Goal: Task Accomplishment & Management: Complete application form

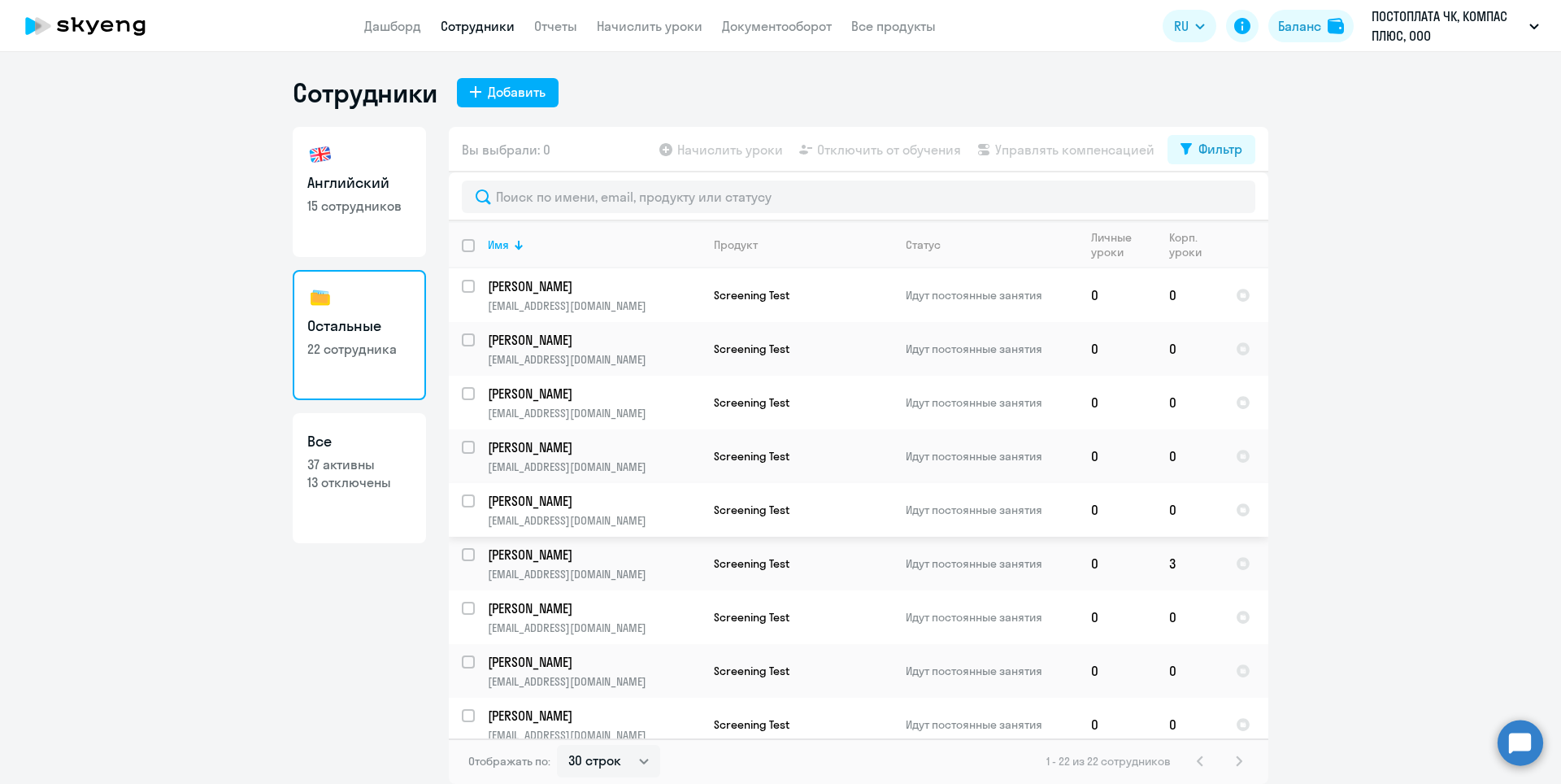
select select "30"
click at [371, 186] on h3 "Английский" at bounding box center [359, 182] width 104 height 21
select select "30"
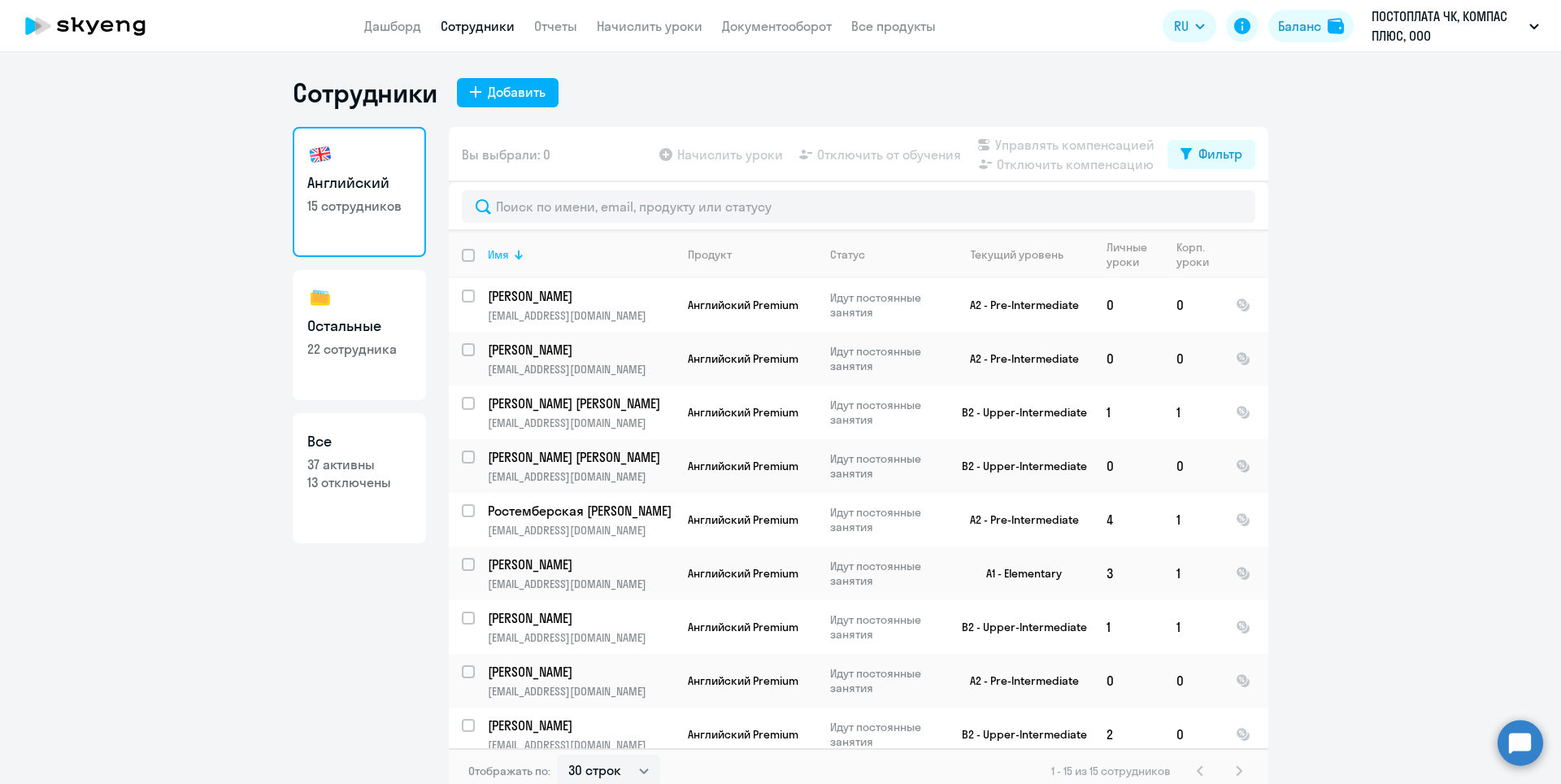
click at [515, 255] on div at bounding box center [516, 256] width 5 height 5
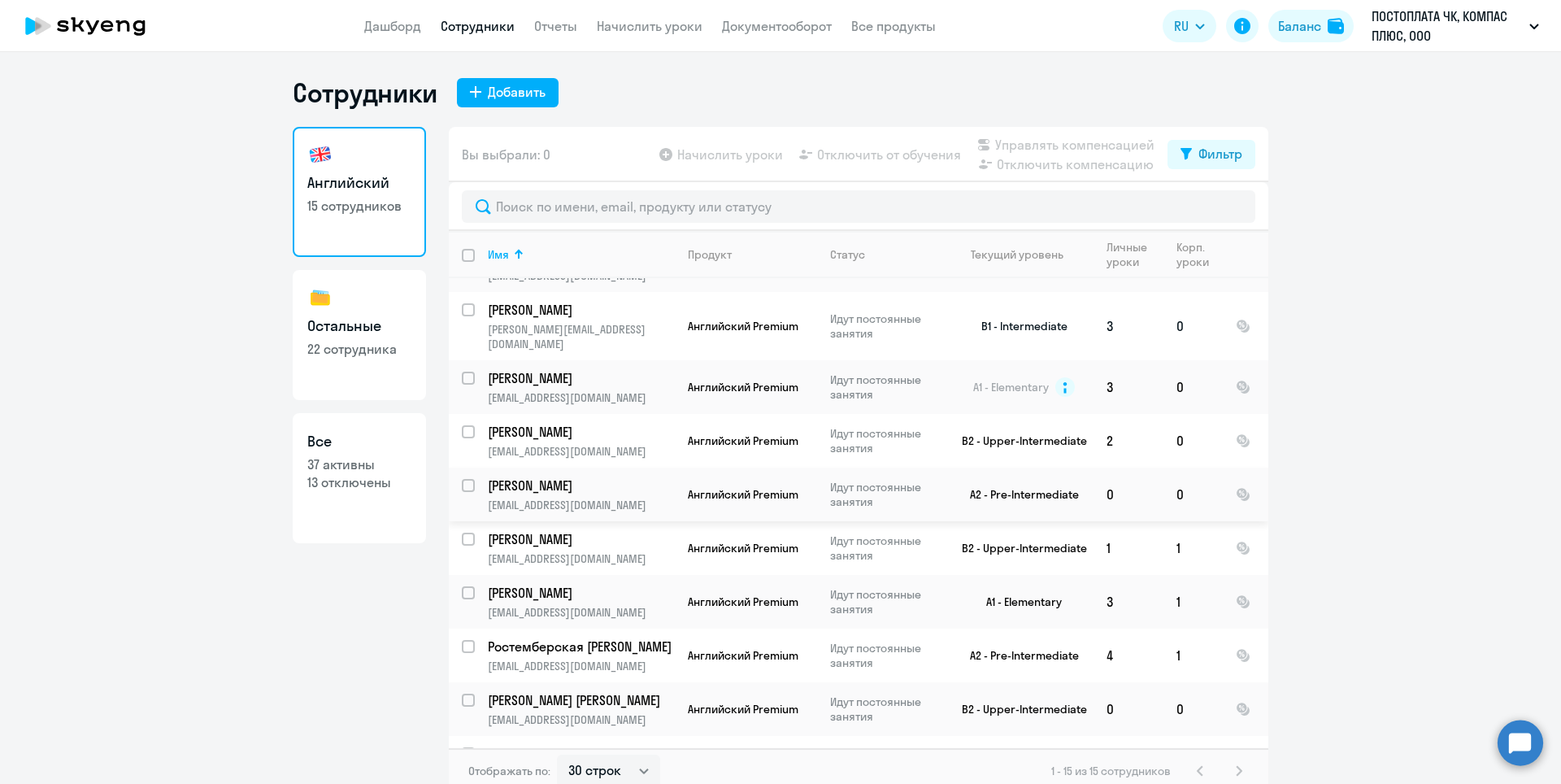
scroll to position [244, 0]
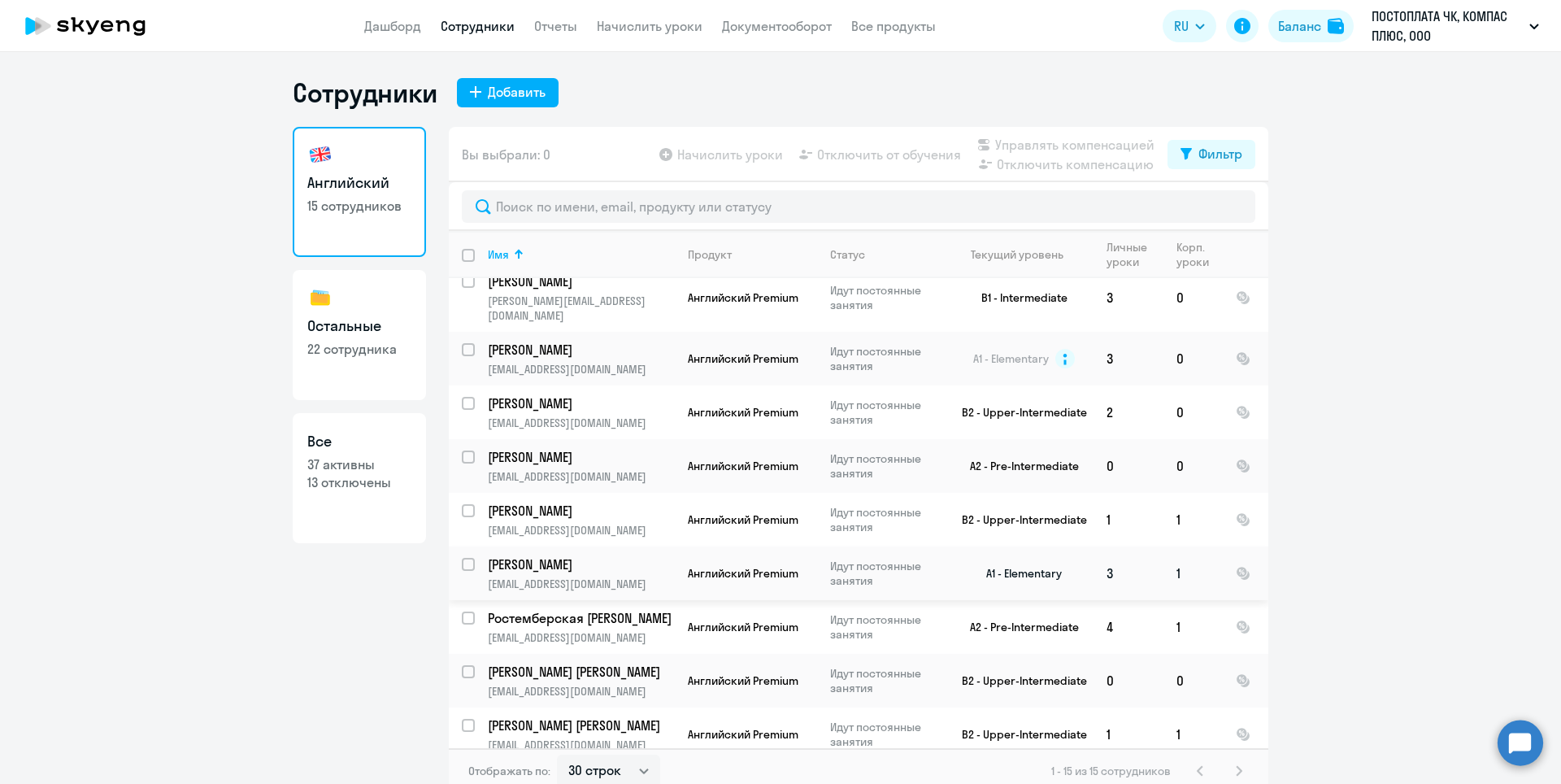
click at [514, 555] on p "[PERSON_NAME]" at bounding box center [580, 565] width 184 height 18
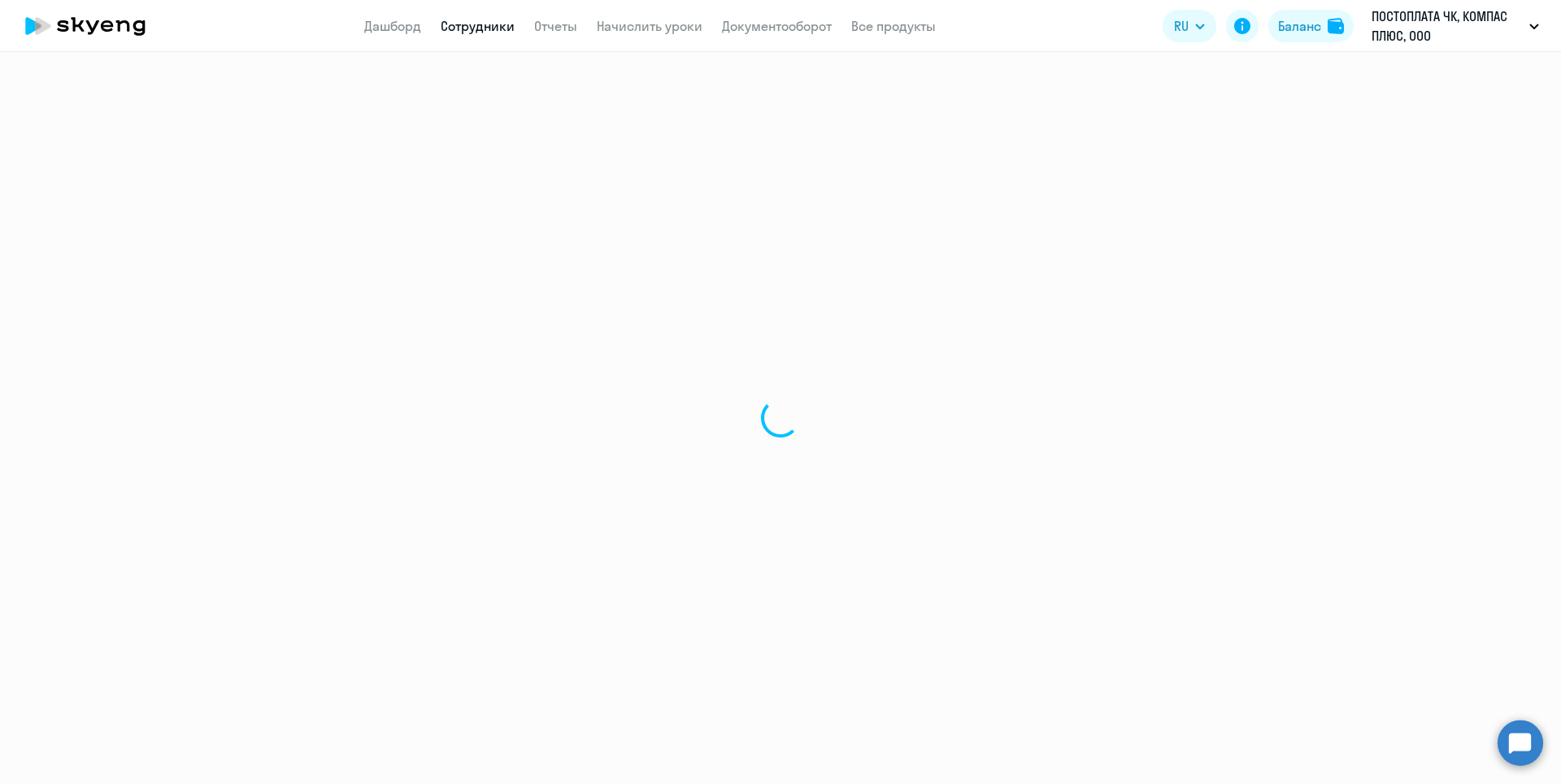
select select "english"
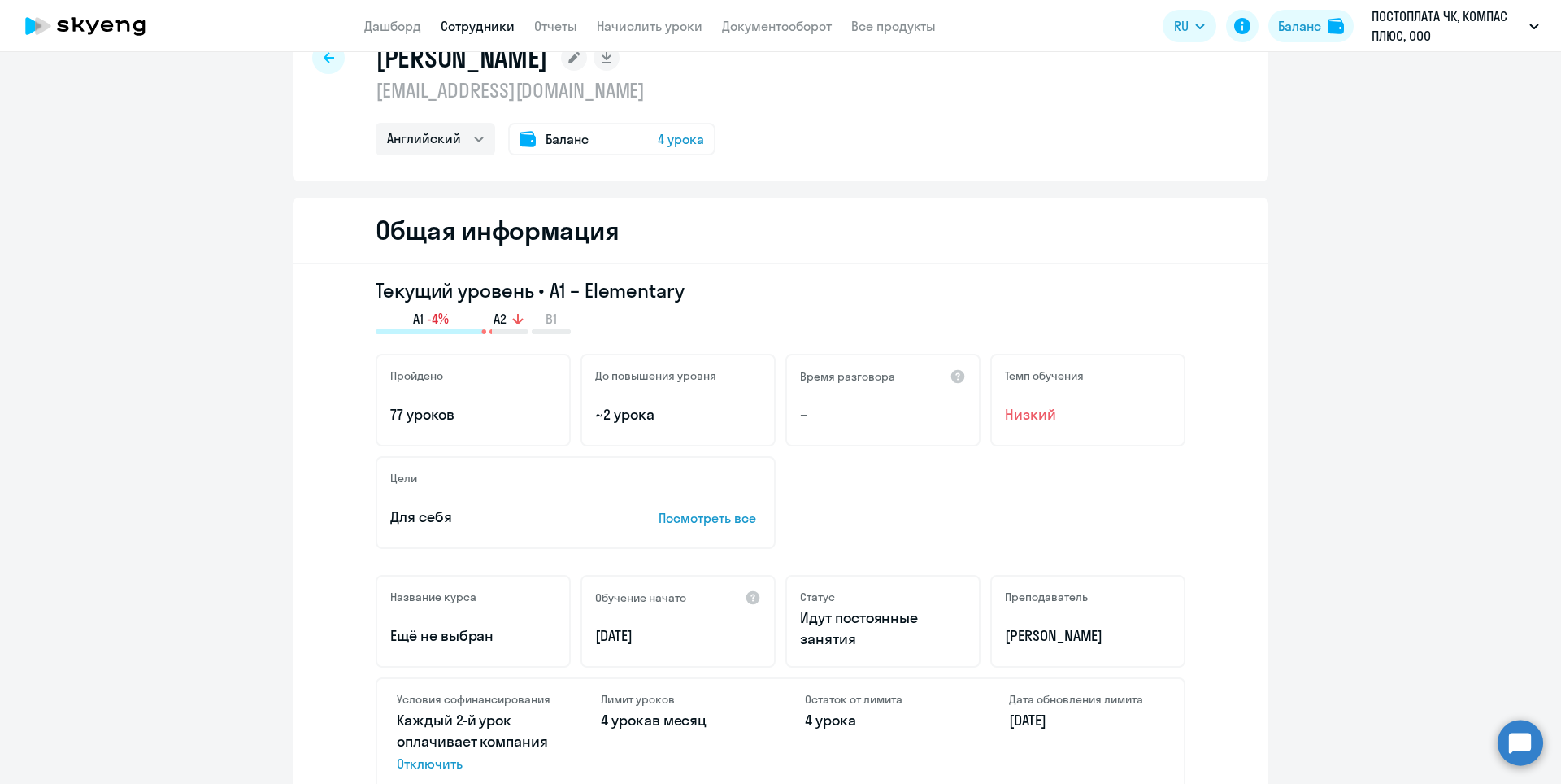
scroll to position [81, 0]
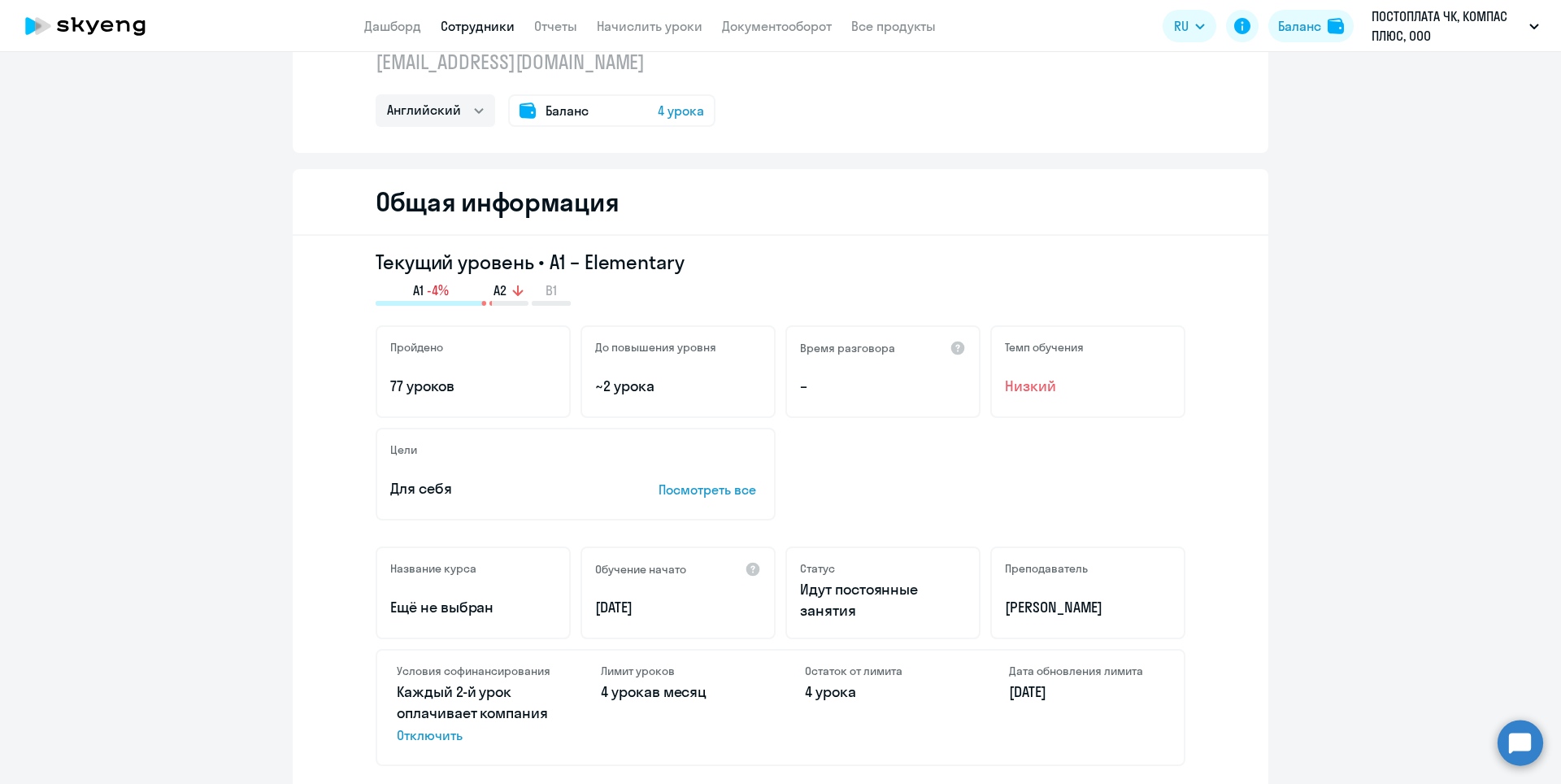
click at [678, 485] on p "Посмотреть все" at bounding box center [709, 489] width 102 height 19
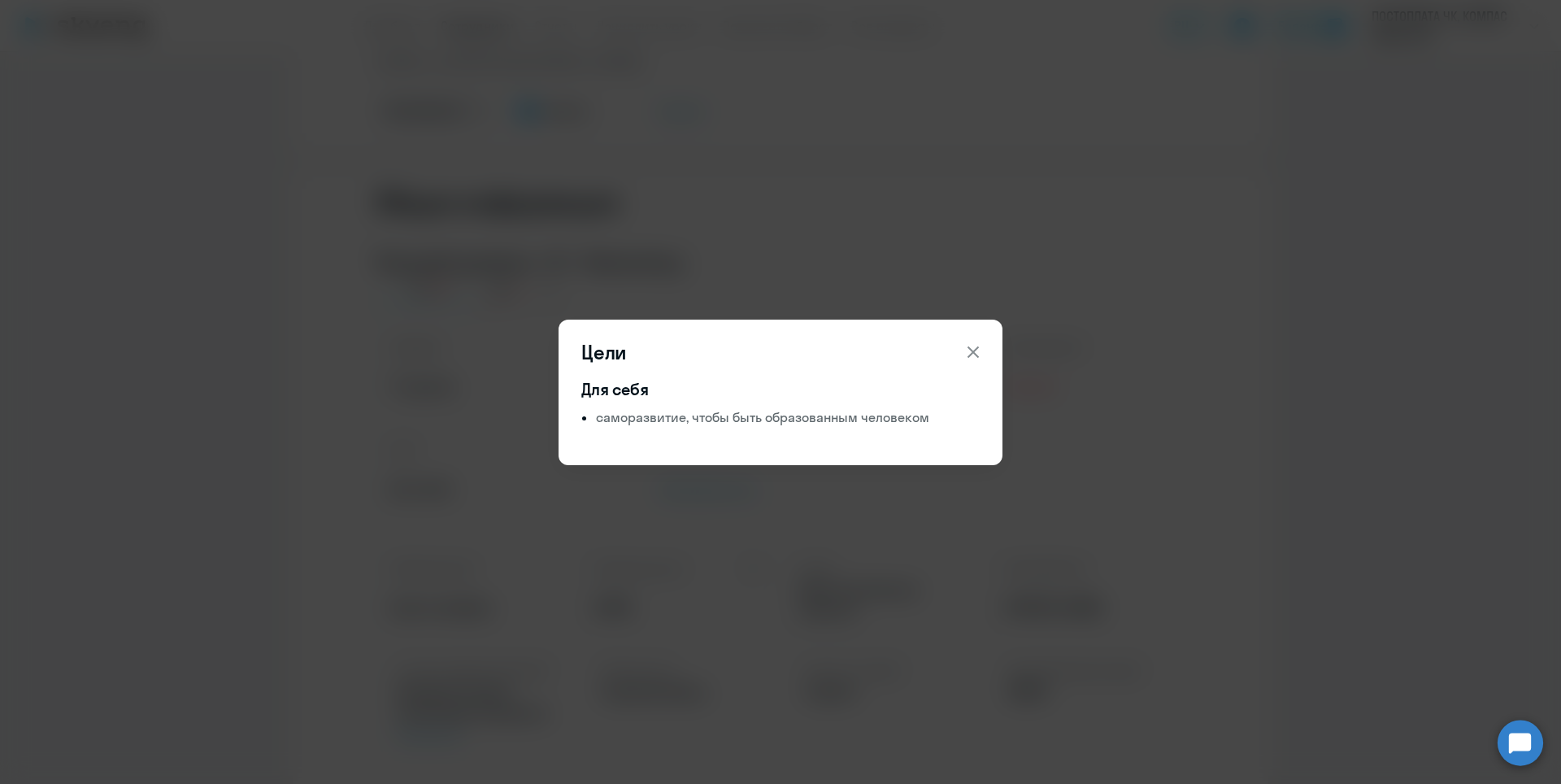
click at [970, 352] on icon at bounding box center [973, 351] width 19 height 19
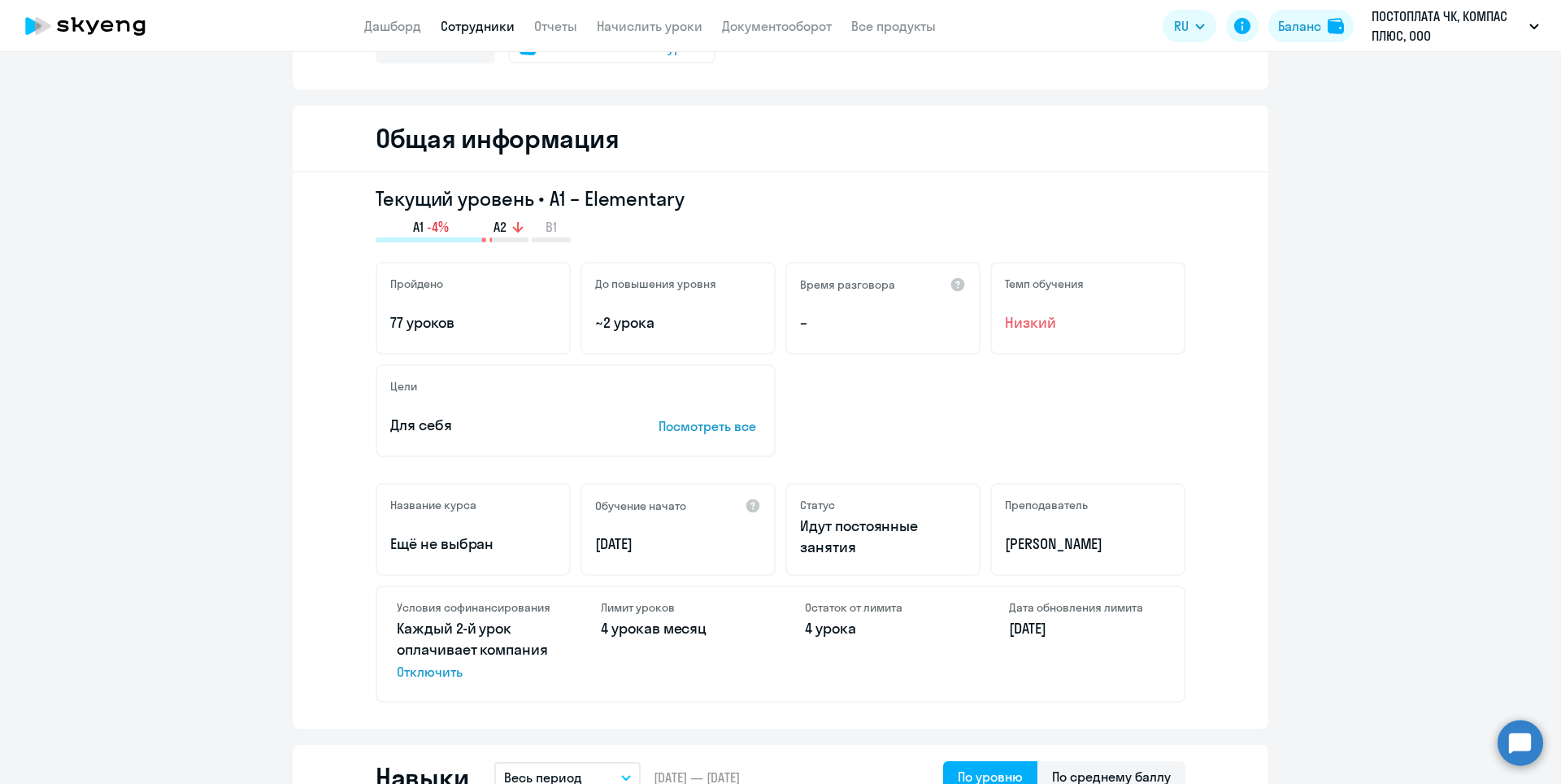
scroll to position [0, 0]
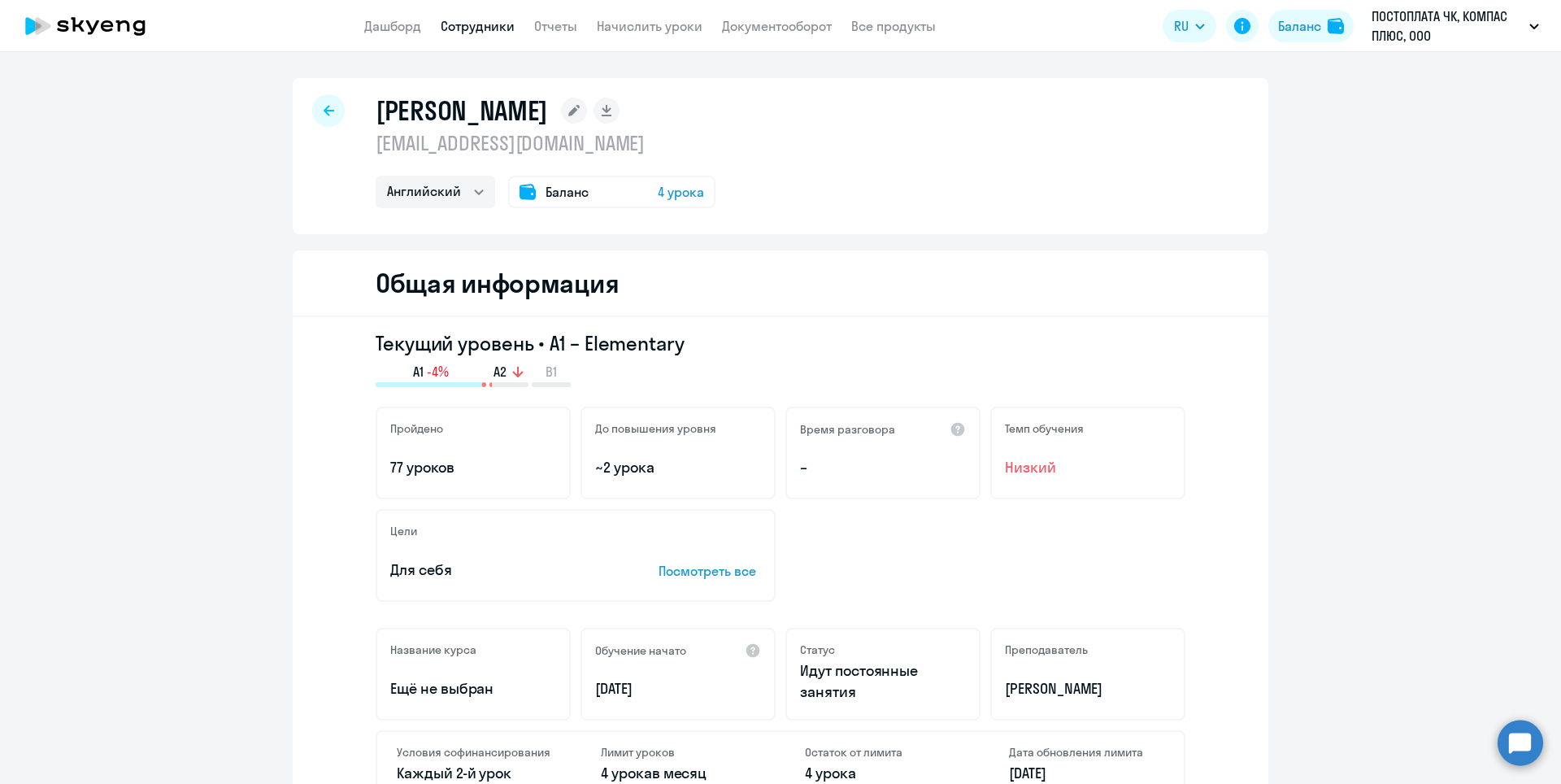
click at [314, 110] on div at bounding box center [329, 111] width 33 height 33
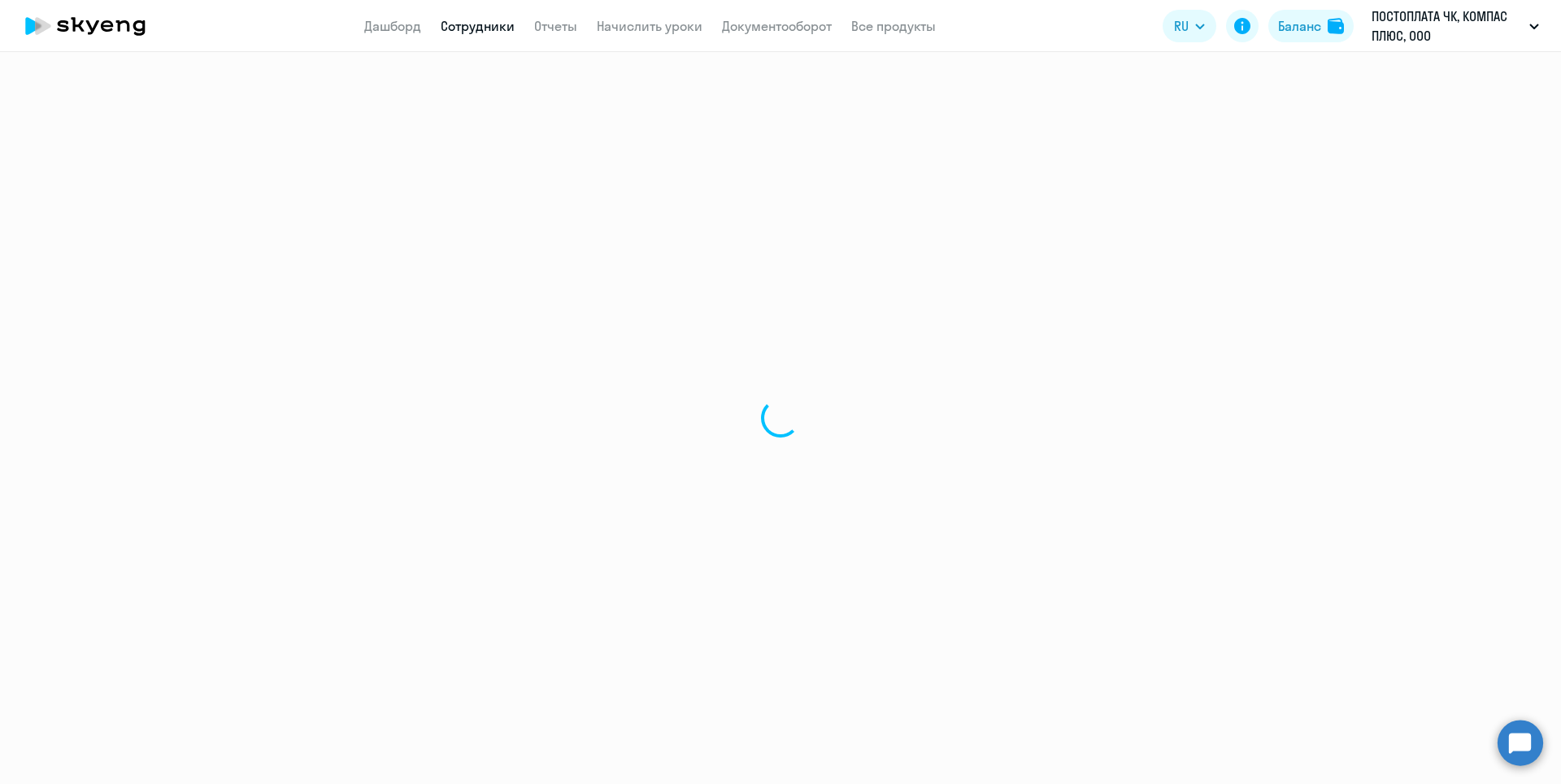
select select "30"
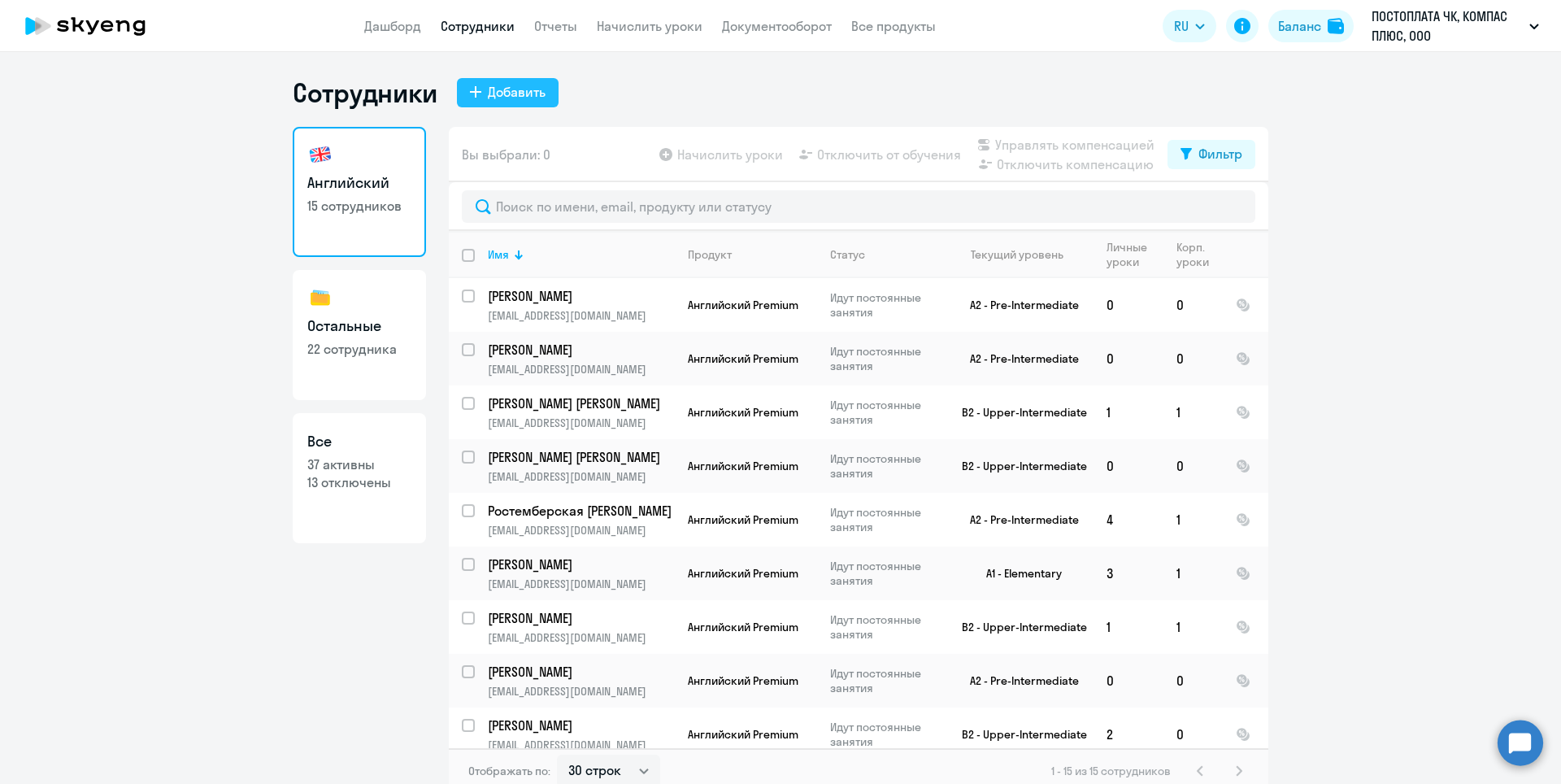
click at [535, 94] on div "Добавить" at bounding box center [516, 91] width 57 height 19
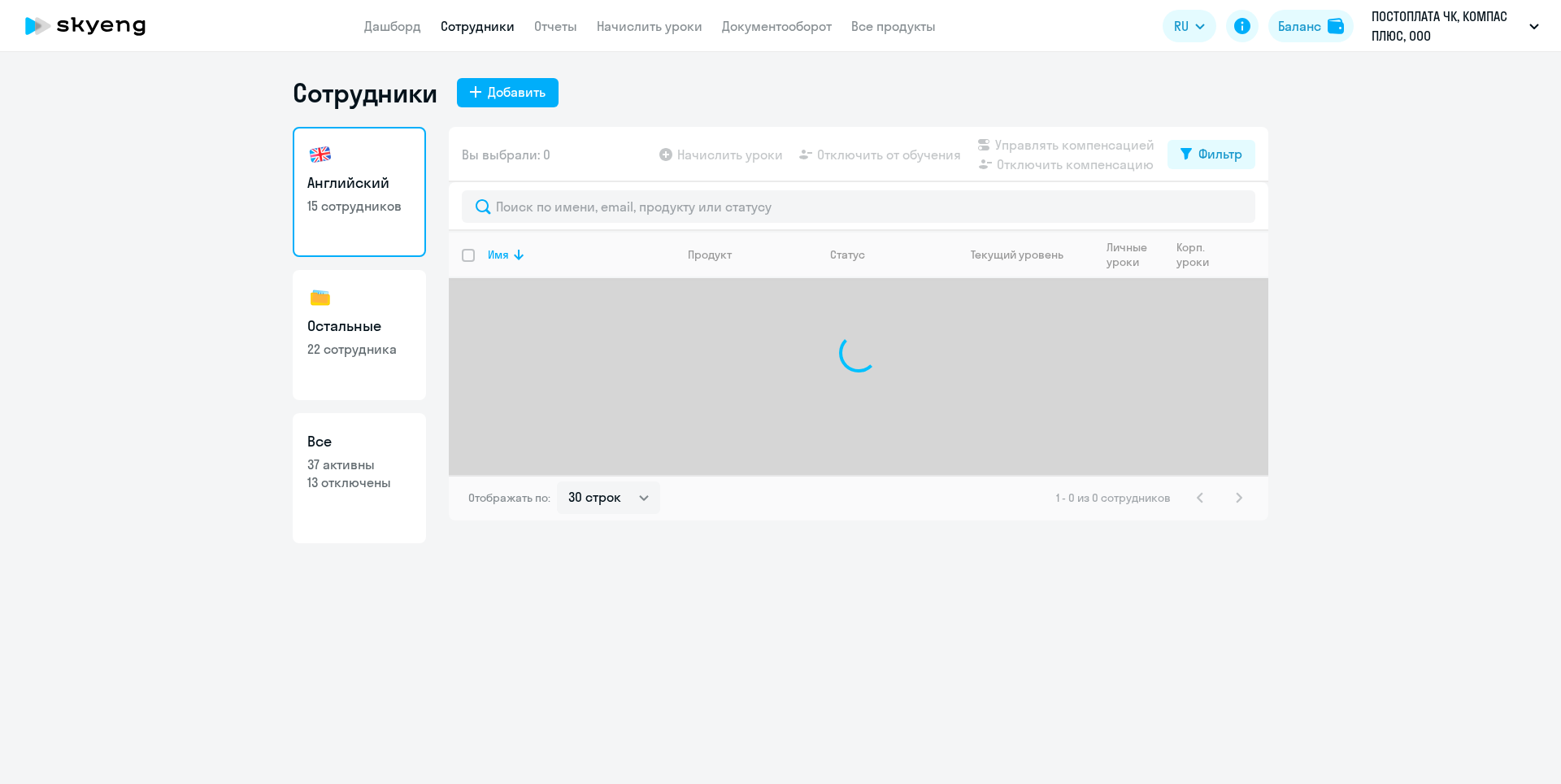
select select "30"
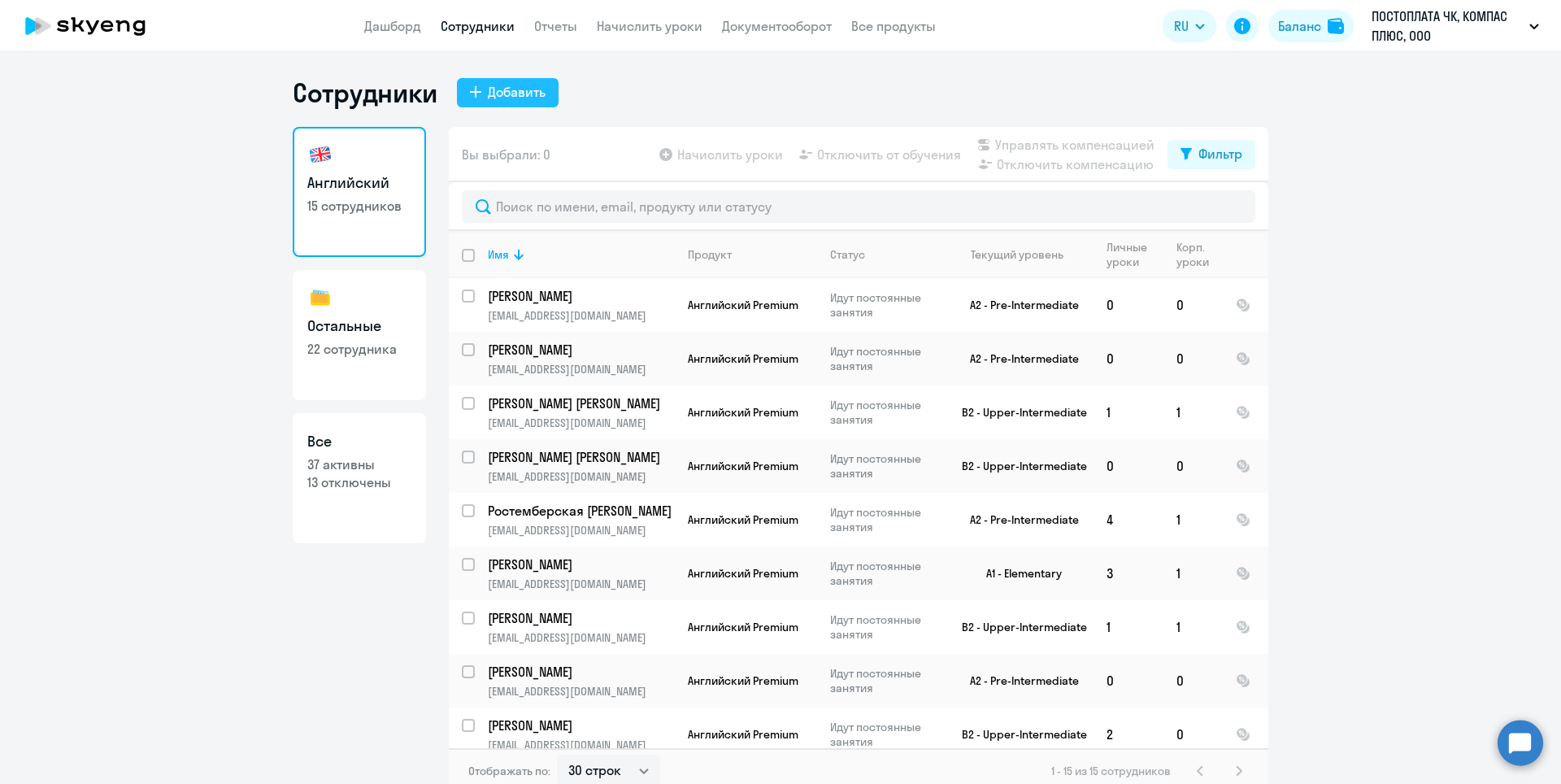
click at [524, 91] on div "Добавить" at bounding box center [516, 91] width 57 height 19
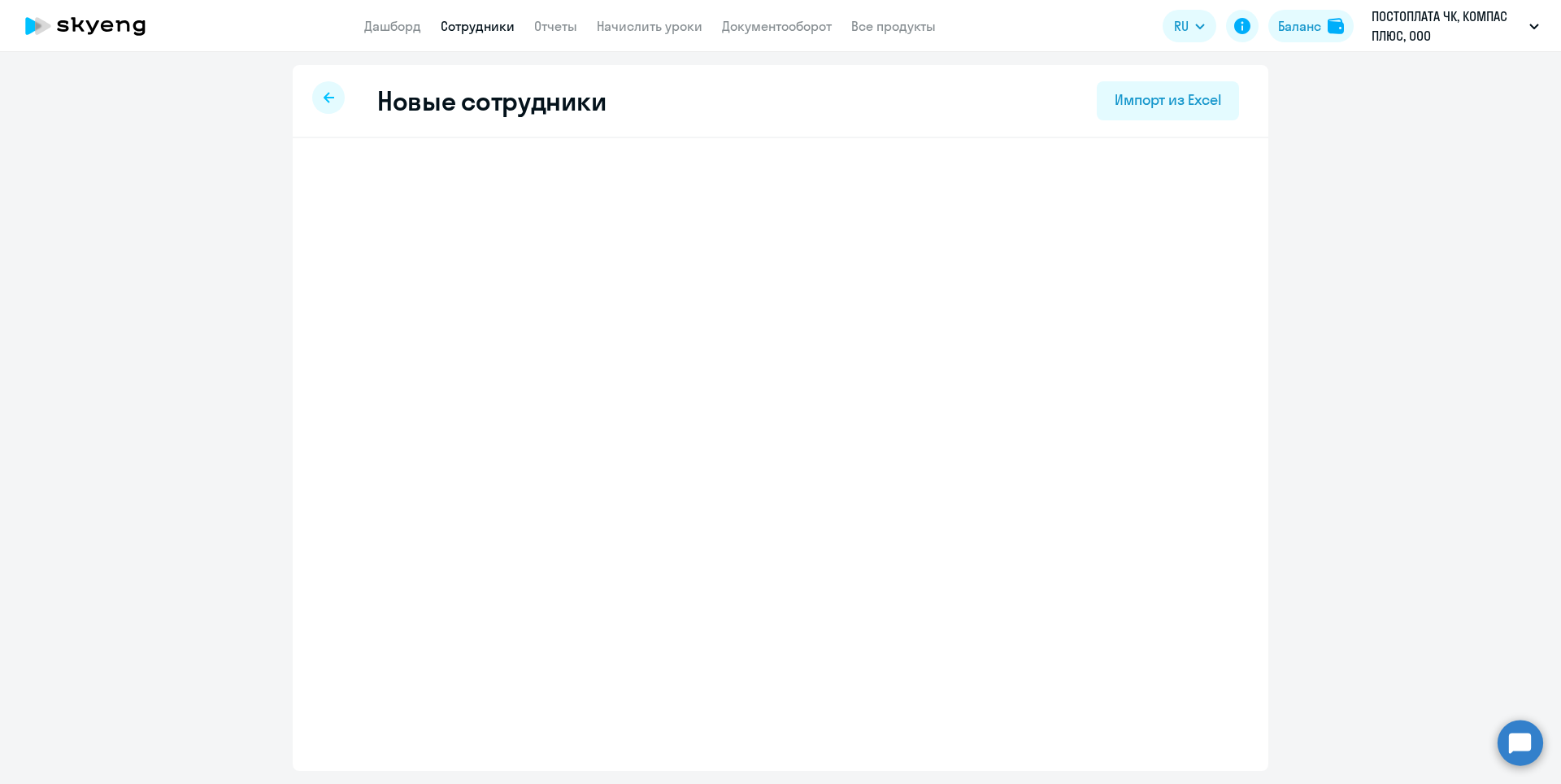
select select "screening_test"
select select "5"
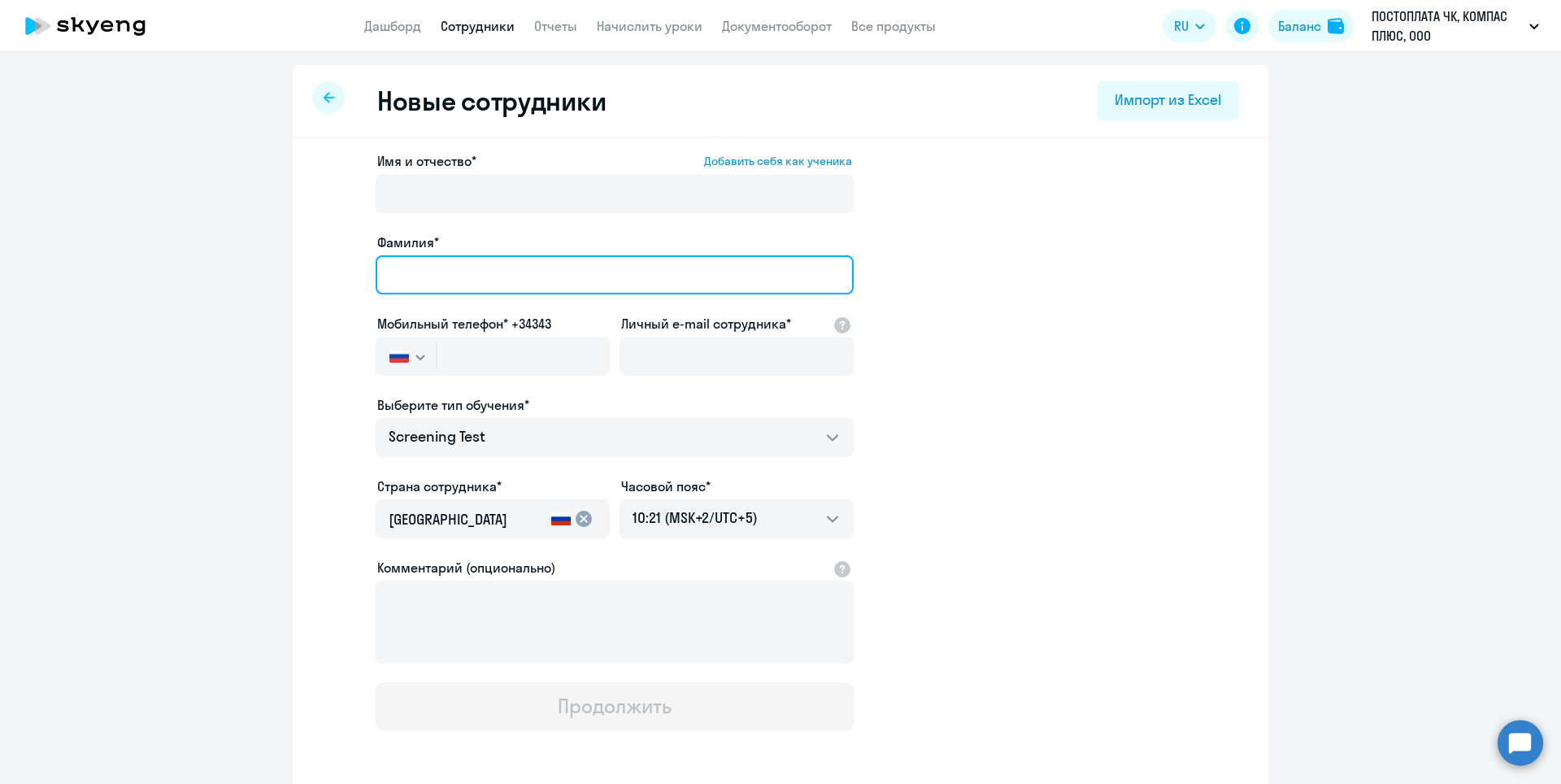
click at [435, 269] on input "Фамилия*" at bounding box center [614, 274] width 478 height 39
type input "[PERSON_NAME]"
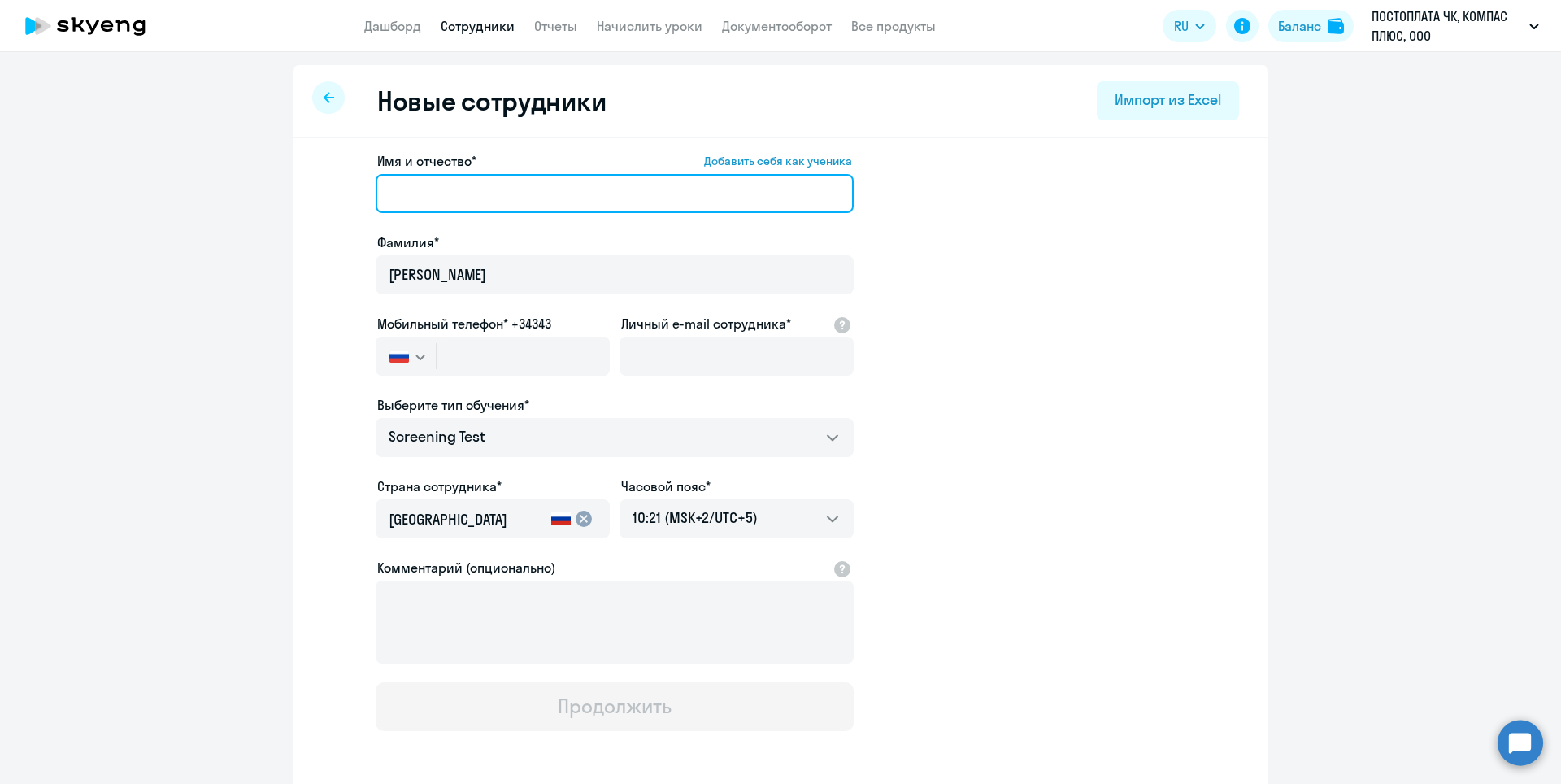
click at [449, 193] on input "Имя и отчество* Добавить себя как ученика" at bounding box center [614, 193] width 478 height 39
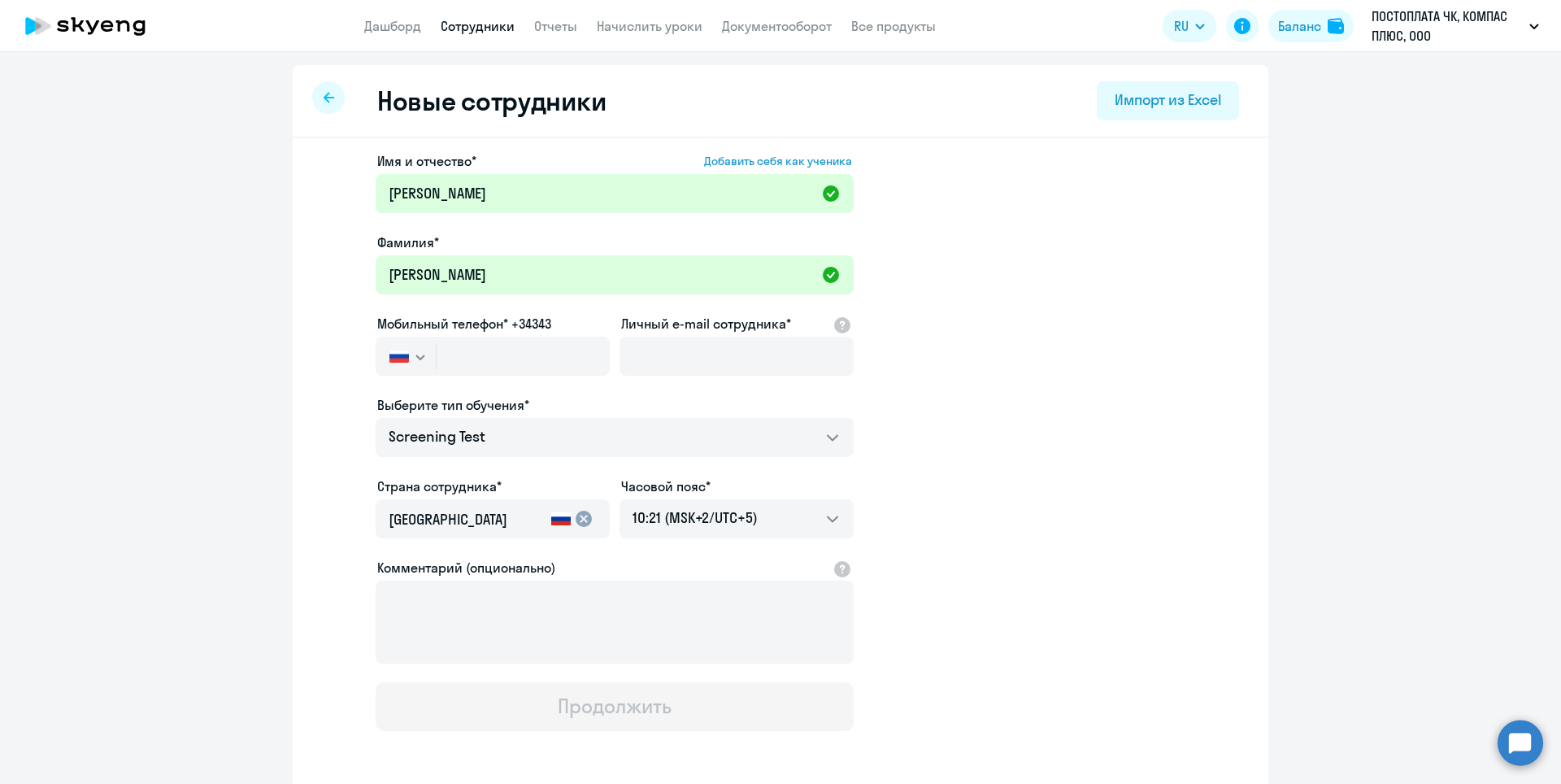
click at [284, 316] on ng-component "Новые сотрудники Импорт из Excel Имя и отчество* Добавить себя как ученика Макс…" at bounding box center [780, 458] width 1561 height 788
click at [466, 194] on input "Максим" at bounding box center [614, 193] width 478 height 39
type input "[PERSON_NAME]"
click at [690, 361] on input "Личный e-mail сотрудника*" at bounding box center [736, 356] width 234 height 39
paste input "[EMAIL_ADDRESS][DOMAIN_NAME]"
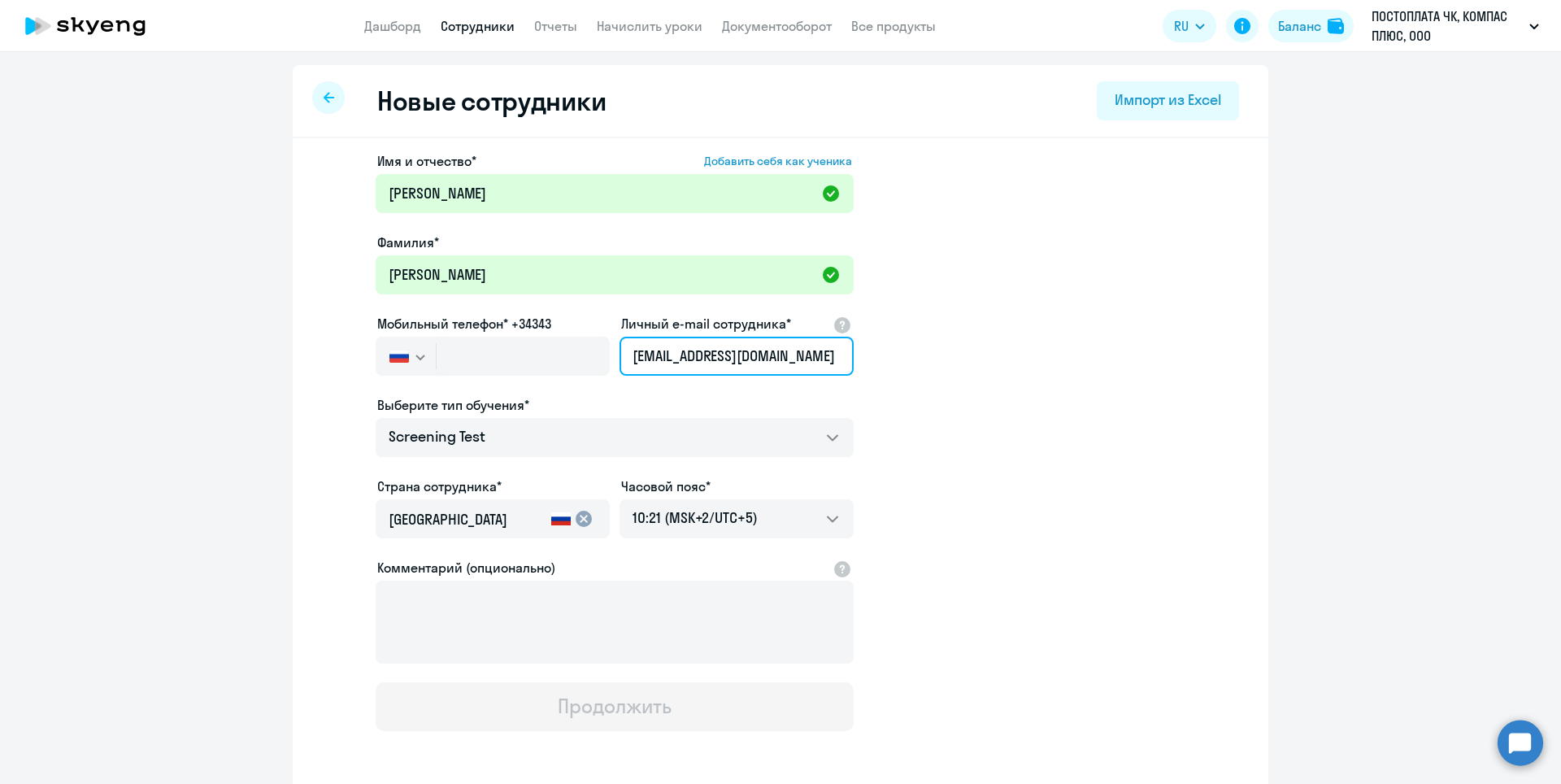
type input "[EMAIL_ADDRESS][DOMAIN_NAME]"
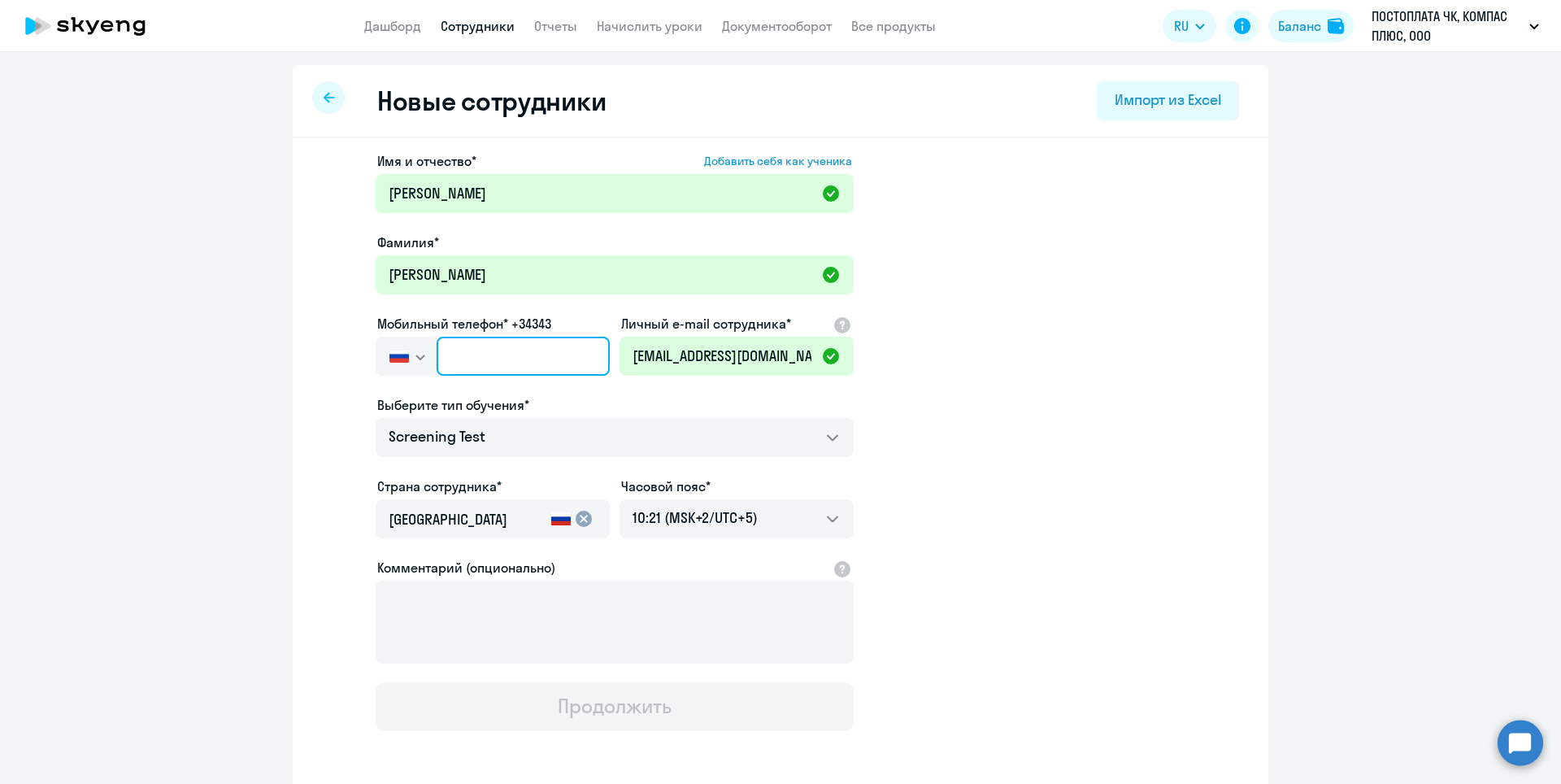
click at [448, 354] on input "text" at bounding box center [523, 356] width 173 height 39
paste input "+95 14-585-763"
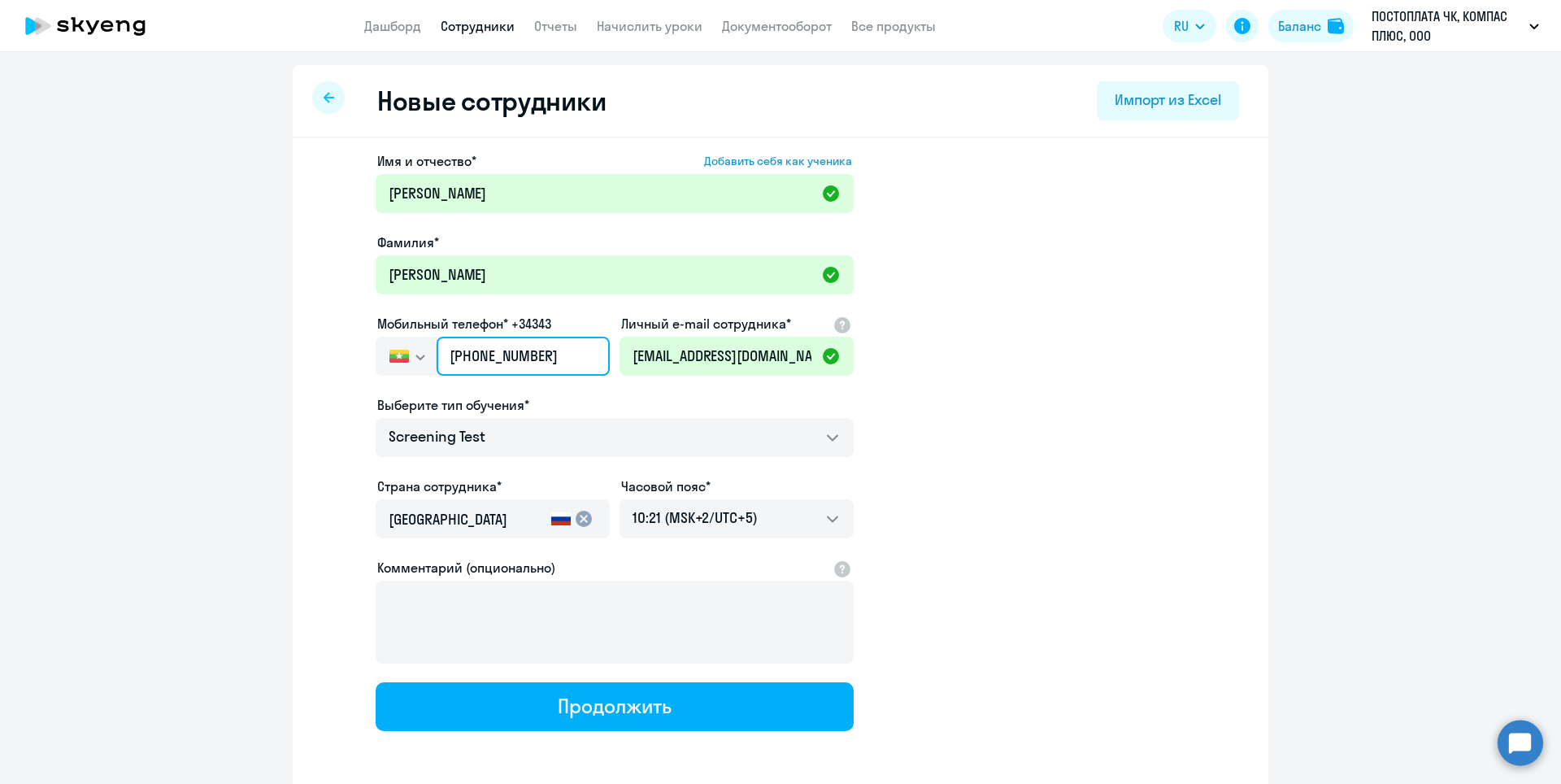
click at [450, 355] on input "+95 14-585-763" at bounding box center [523, 356] width 173 height 39
type input "+95 71-458-576"
drag, startPoint x: 536, startPoint y: 356, endPoint x: 413, endPoint y: 357, distance: 123.0
click at [413, 357] on div "Россия +7 Казахстан +7 Украина +380 Беларусь (Белоруссия) +375 Австралия +61 Ав…" at bounding box center [492, 356] width 234 height 39
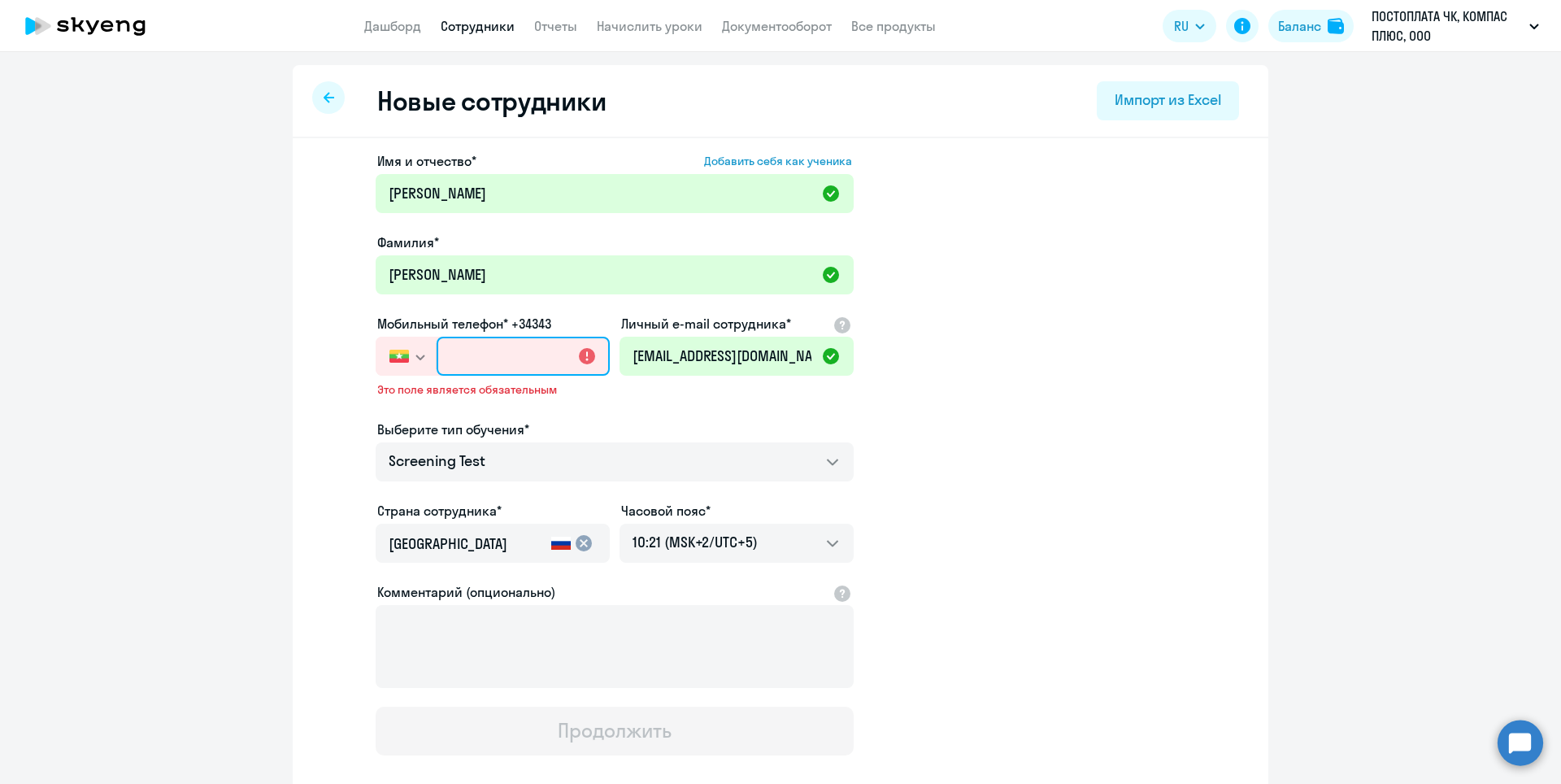
click at [436, 351] on input "text" at bounding box center [523, 356] width 173 height 39
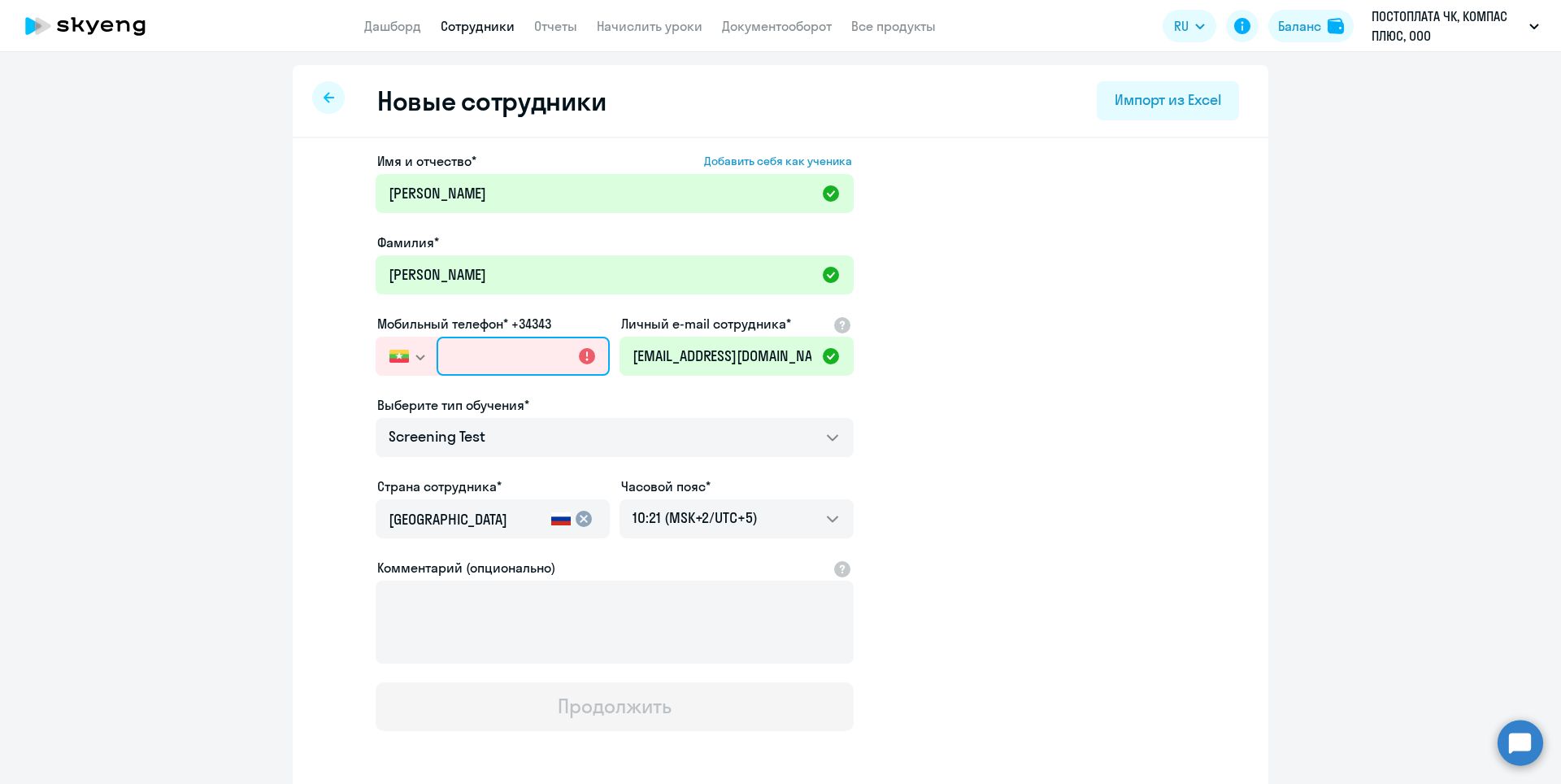
paste input "+7 951 458-57-63"
type input "+7 951 458-57-63"
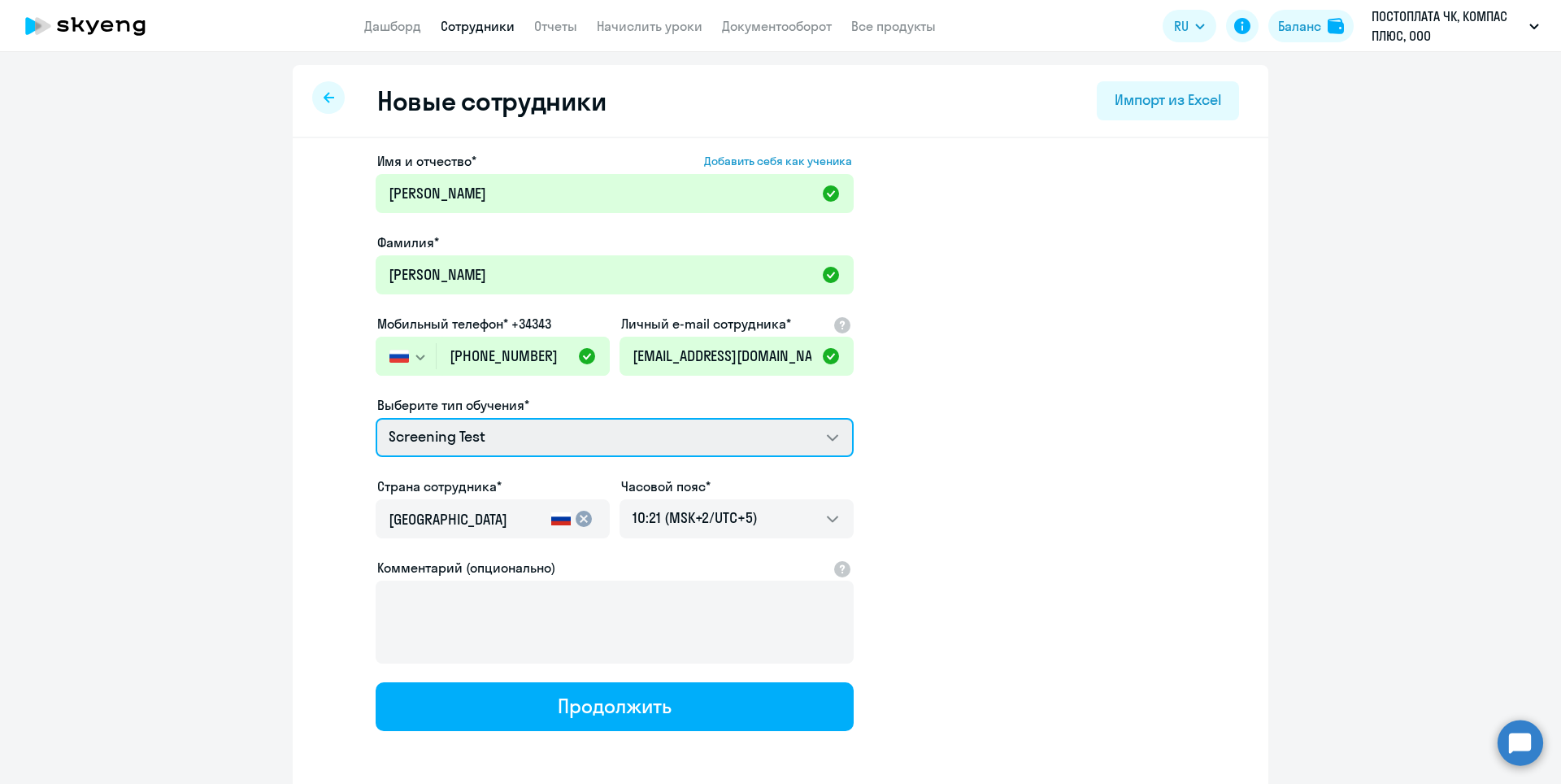
click at [826, 443] on select "Screening Test Премиум английский с русскоговорящим преподавателем" at bounding box center [614, 437] width 478 height 39
select select "english_adult_not_native_speaker_premium"
click at [375, 418] on select "Screening Test Премиум английский с русскоговорящим преподавателем" at bounding box center [614, 437] width 478 height 39
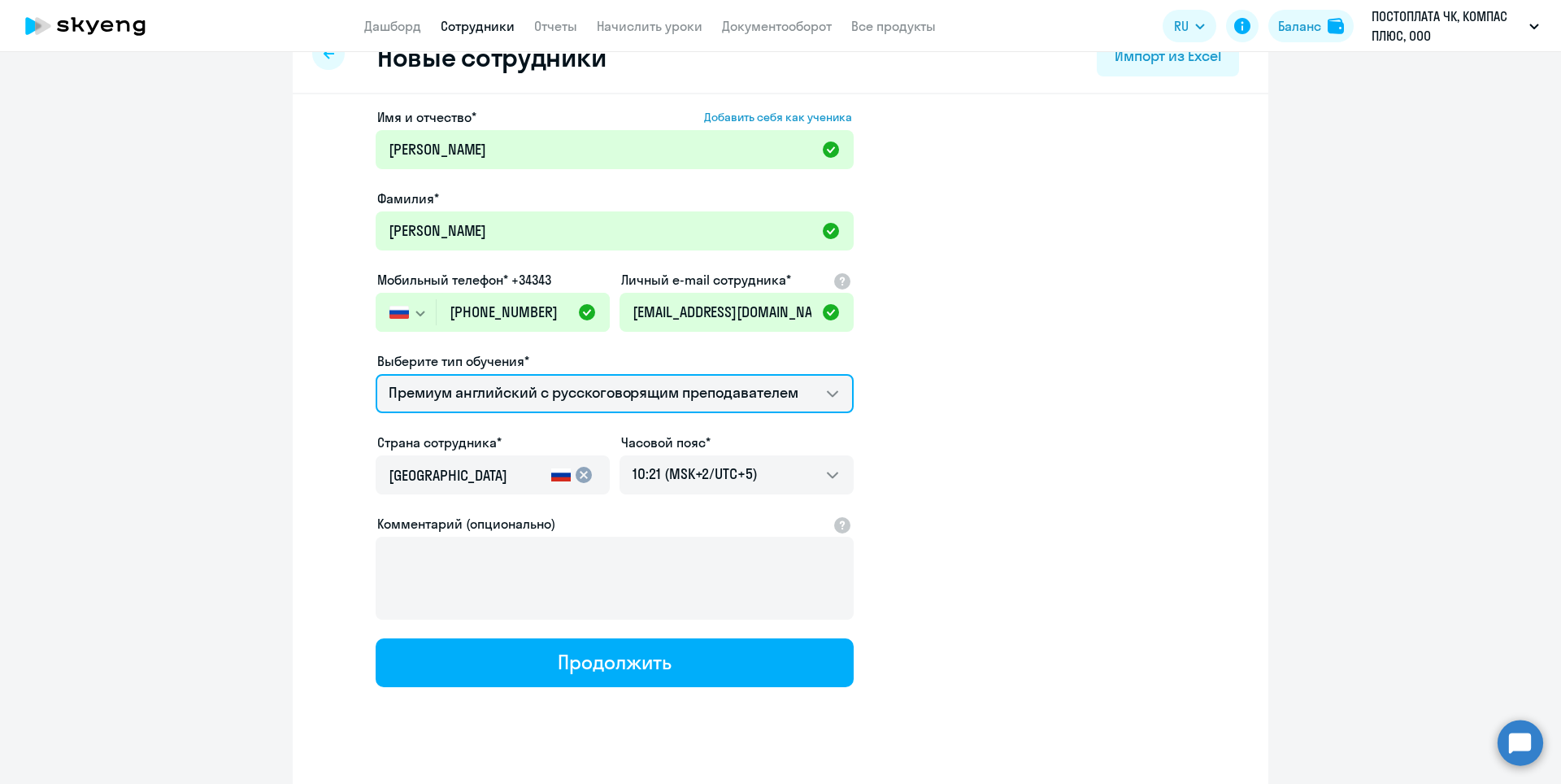
scroll to position [68, 0]
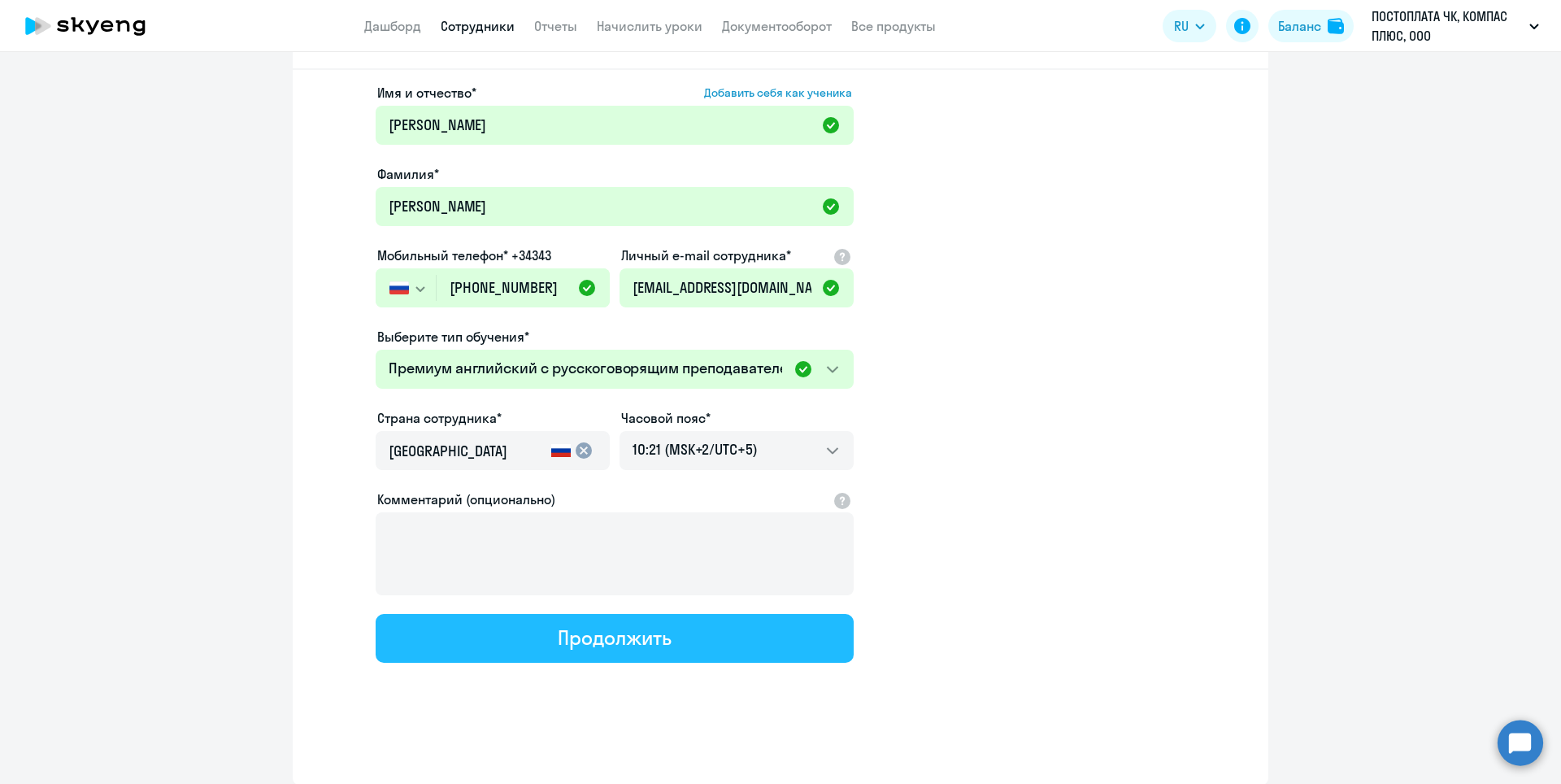
click at [640, 640] on div "Продолжить" at bounding box center [614, 637] width 113 height 26
select select "english_adult_not_native_speaker_premium"
select select "5"
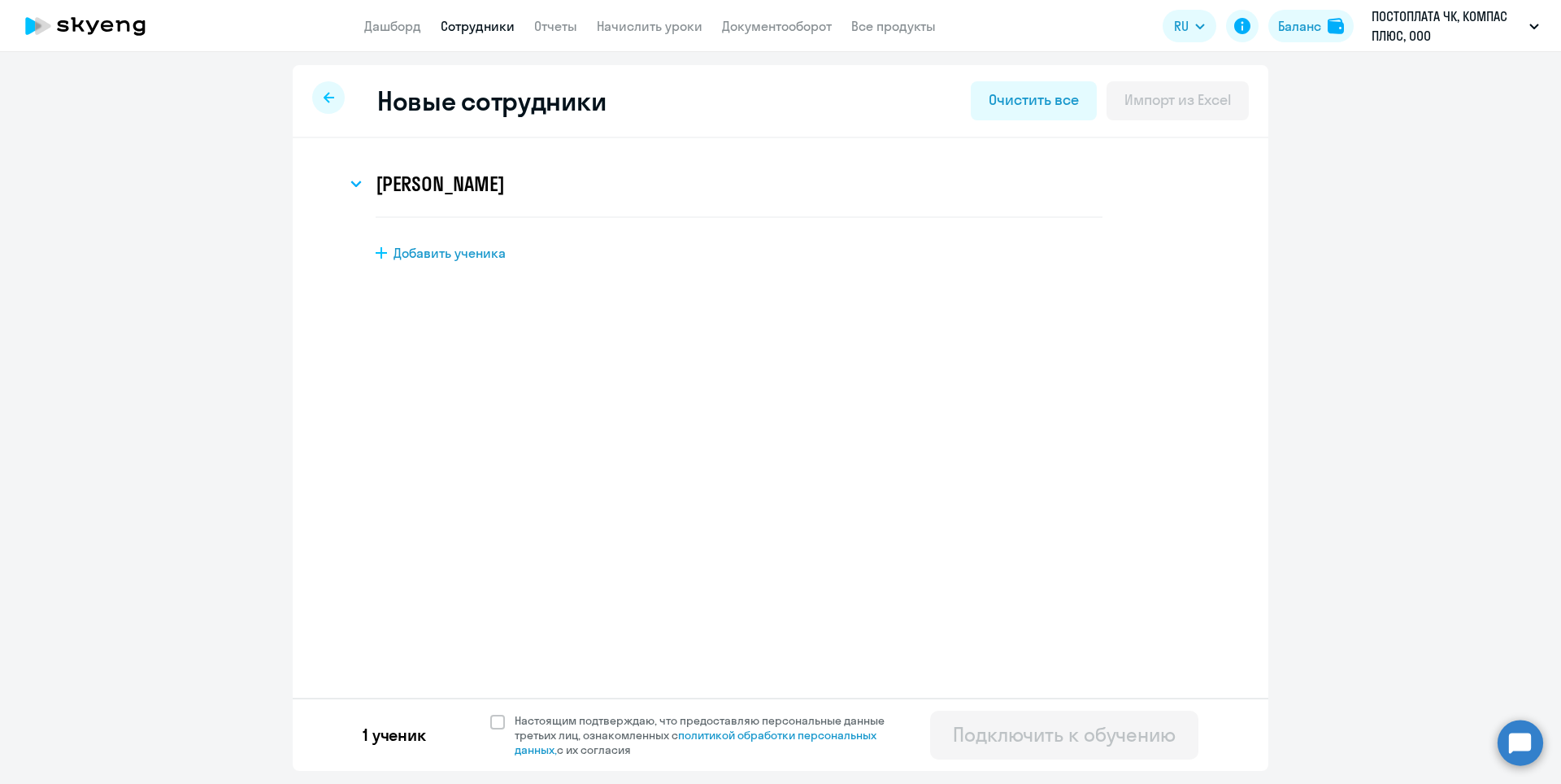
scroll to position [0, 0]
click at [323, 97] on icon at bounding box center [329, 97] width 11 height 11
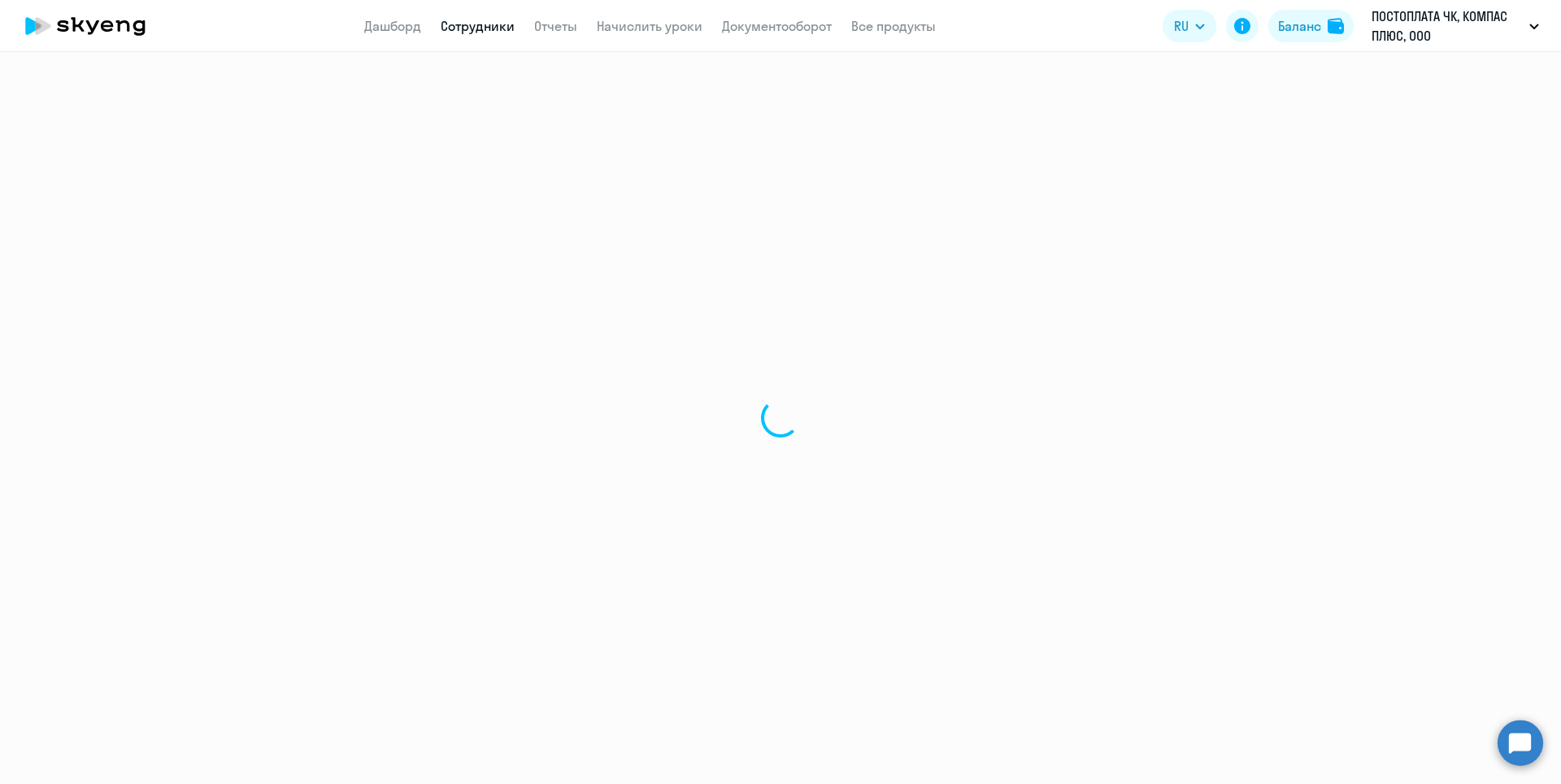
select select "30"
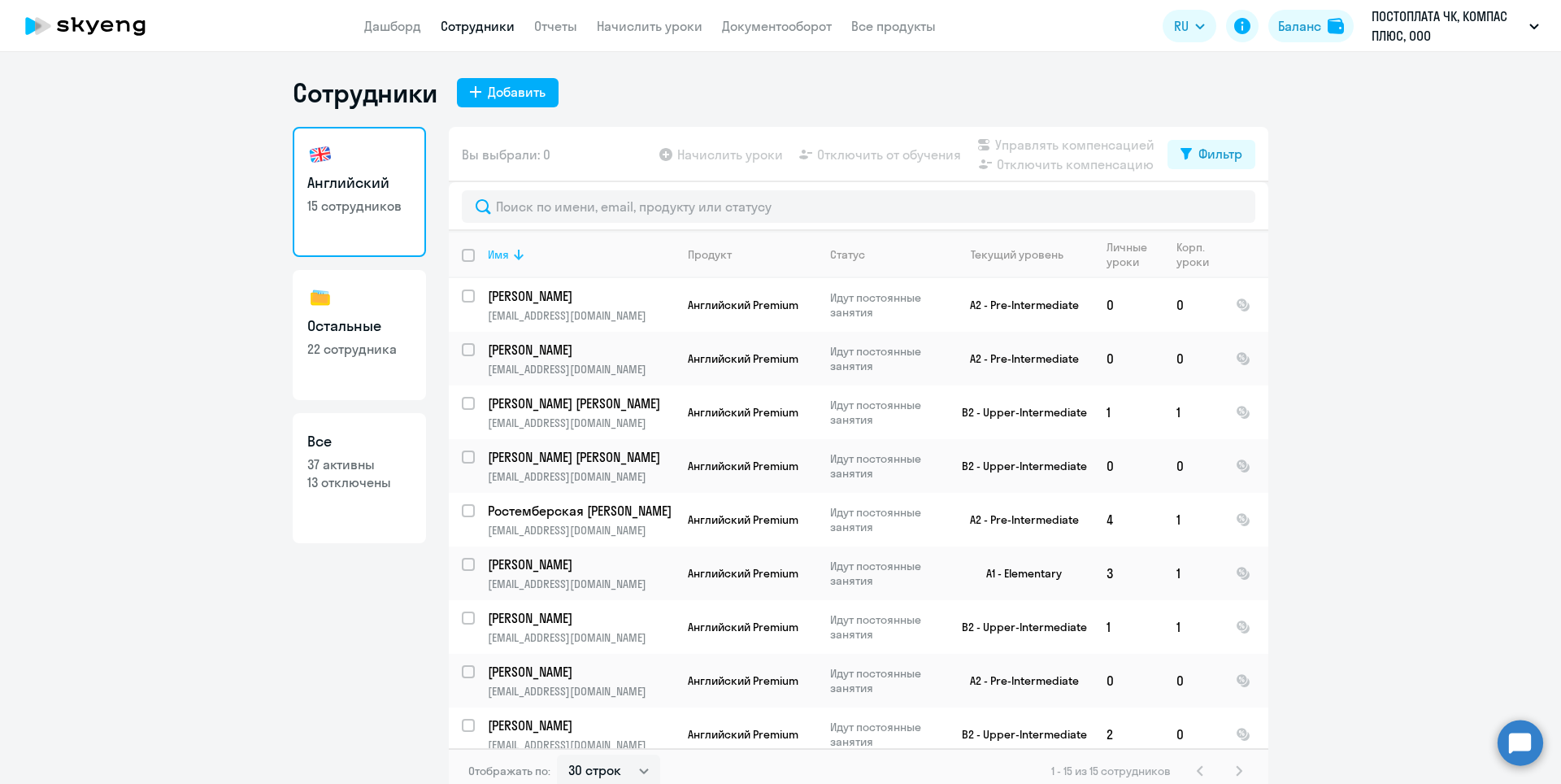
click at [517, 255] on icon at bounding box center [518, 255] width 10 height 11
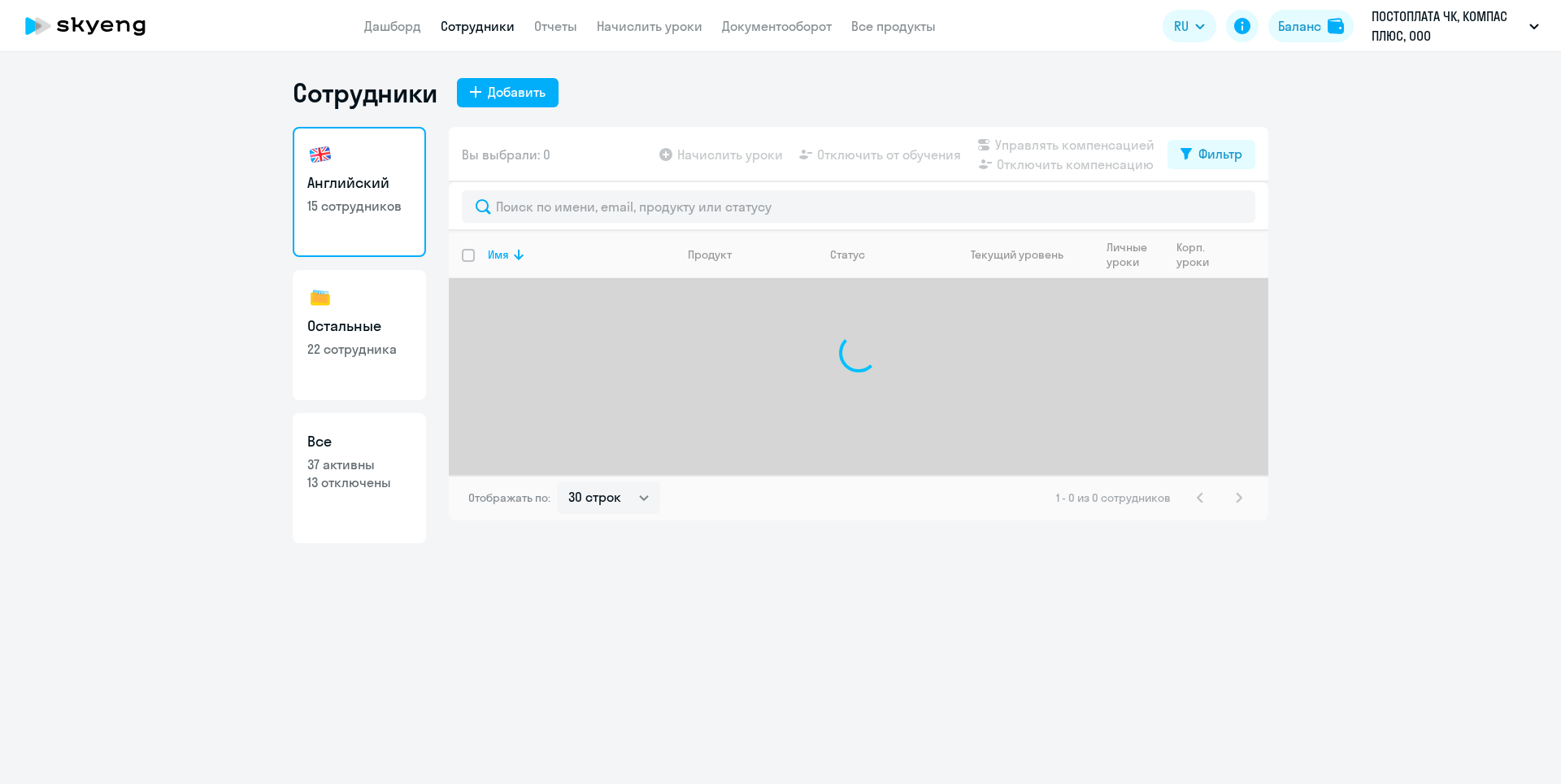
select select "30"
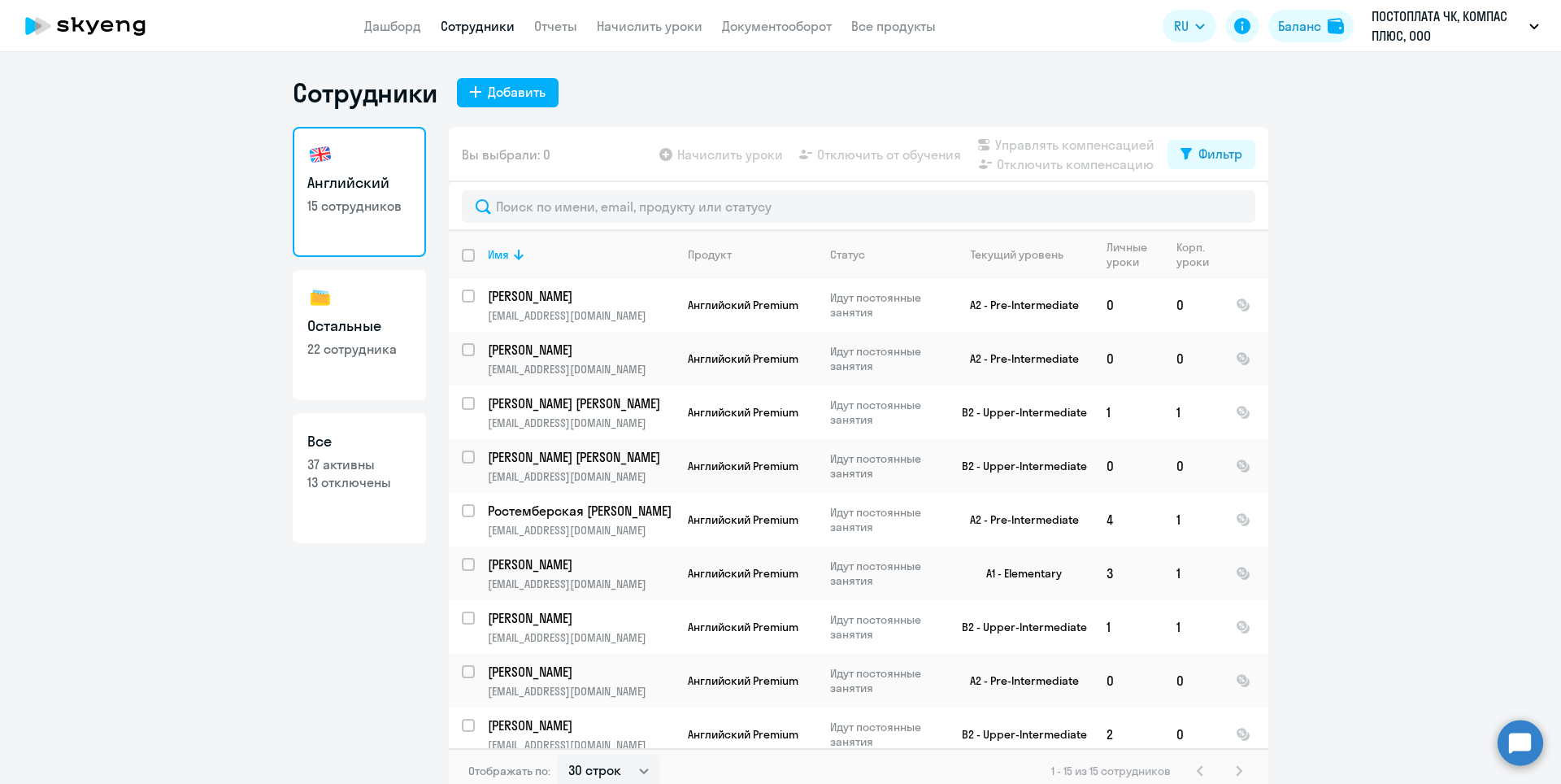
click at [335, 325] on h3 "Остальные" at bounding box center [359, 325] width 104 height 21
select select "30"
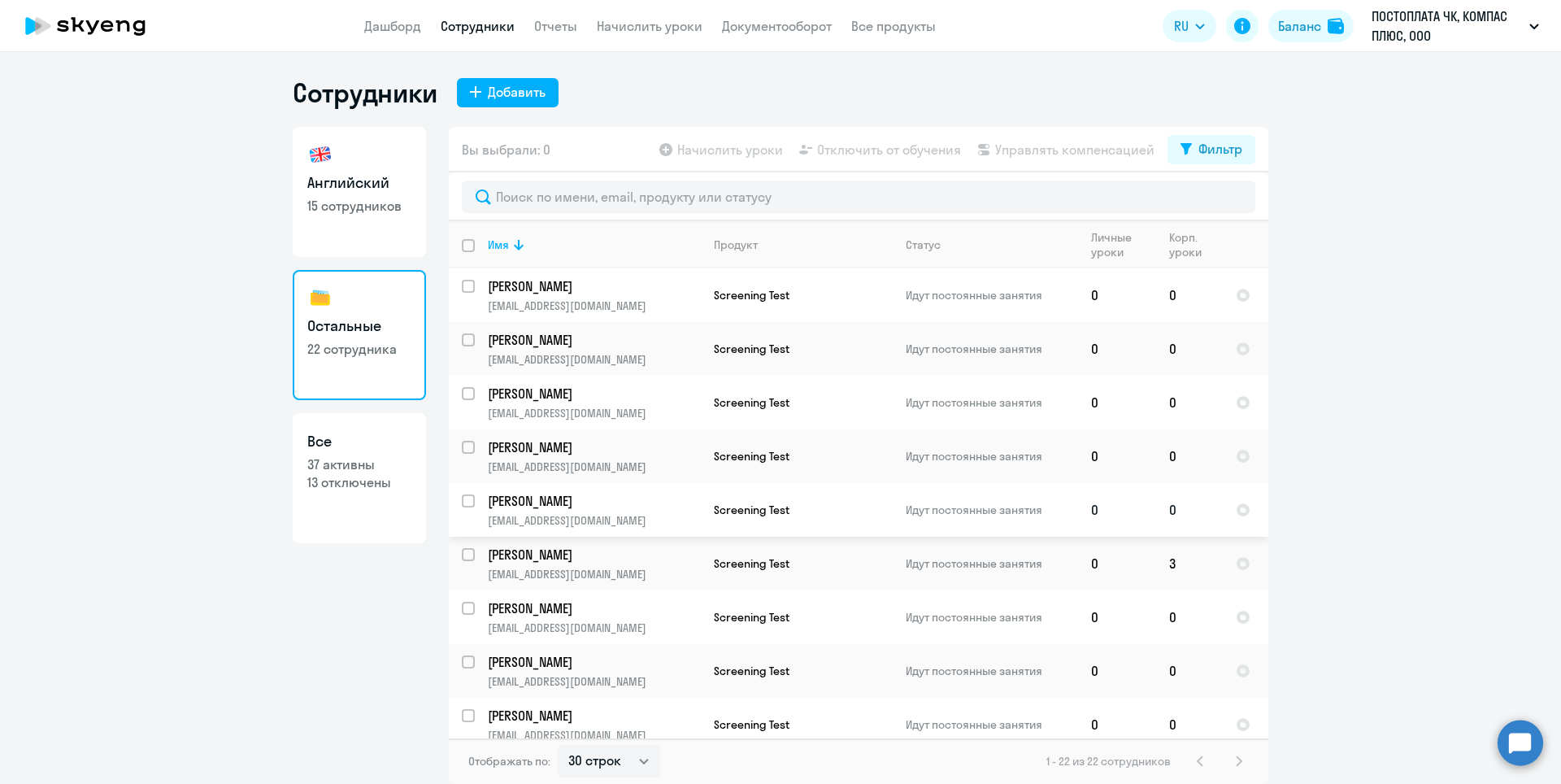
click at [597, 497] on p "[PERSON_NAME]" at bounding box center [594, 501] width 212 height 18
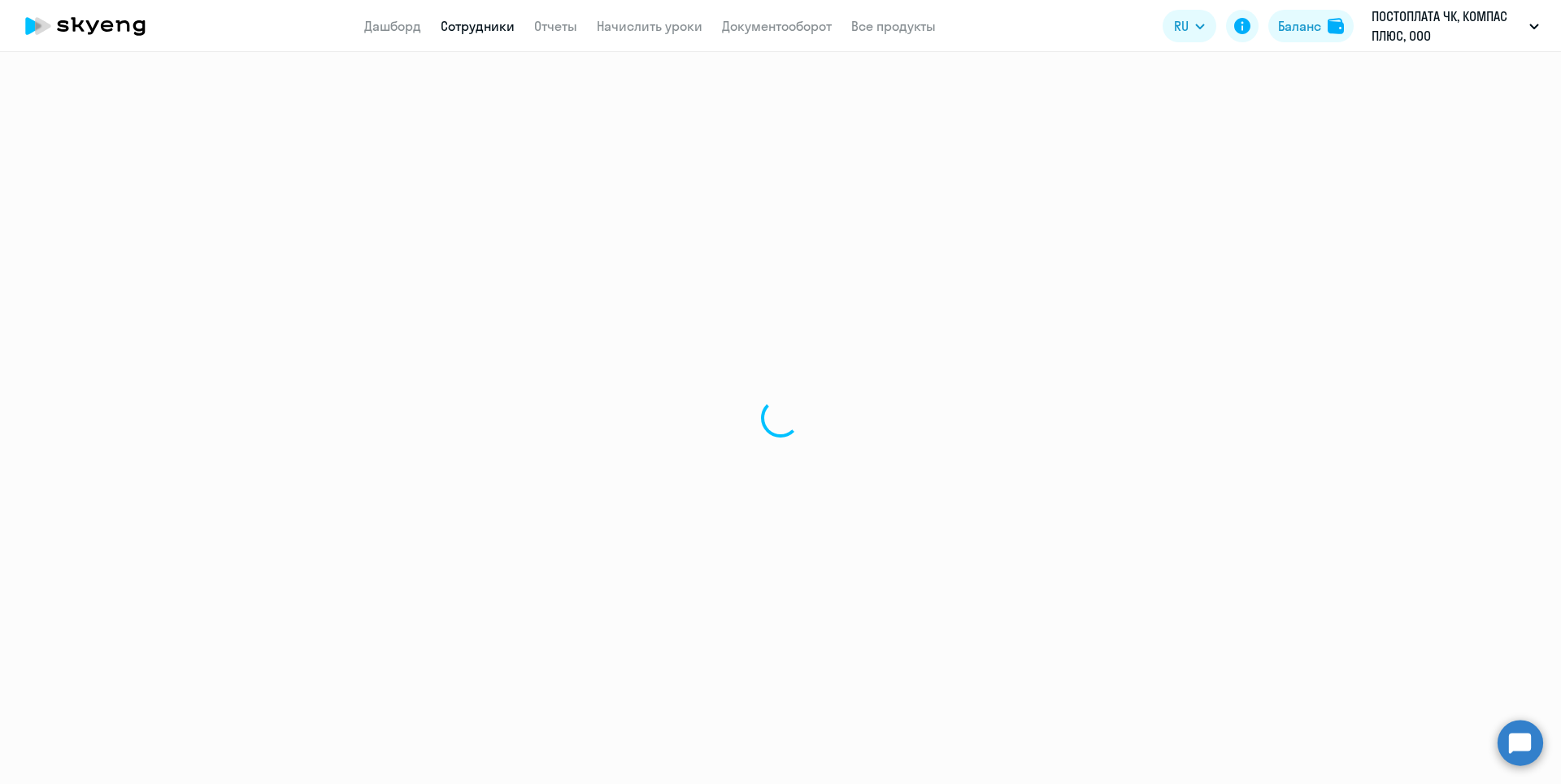
select select "others"
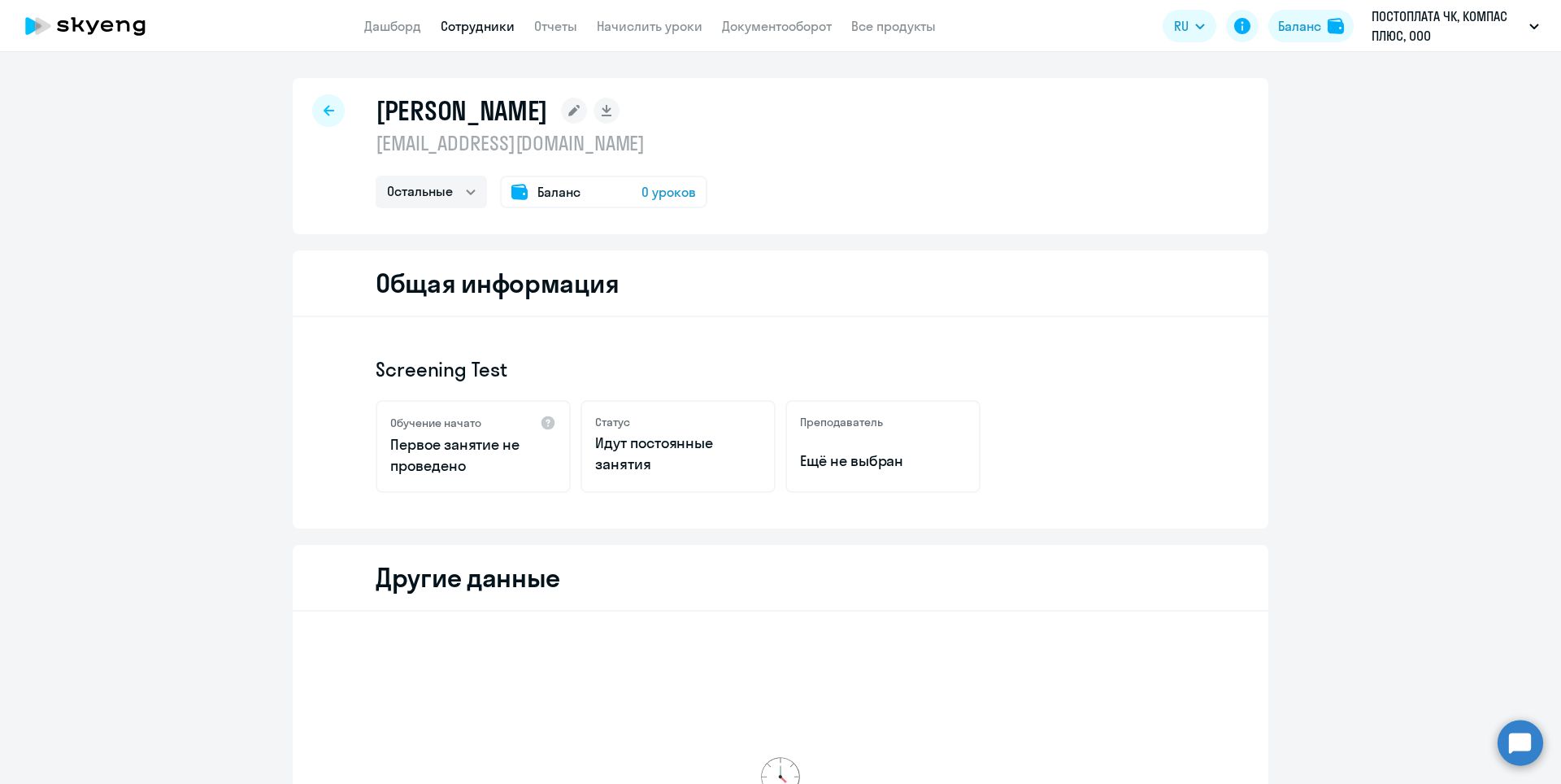
click at [587, 109] on rect at bounding box center [574, 110] width 26 height 26
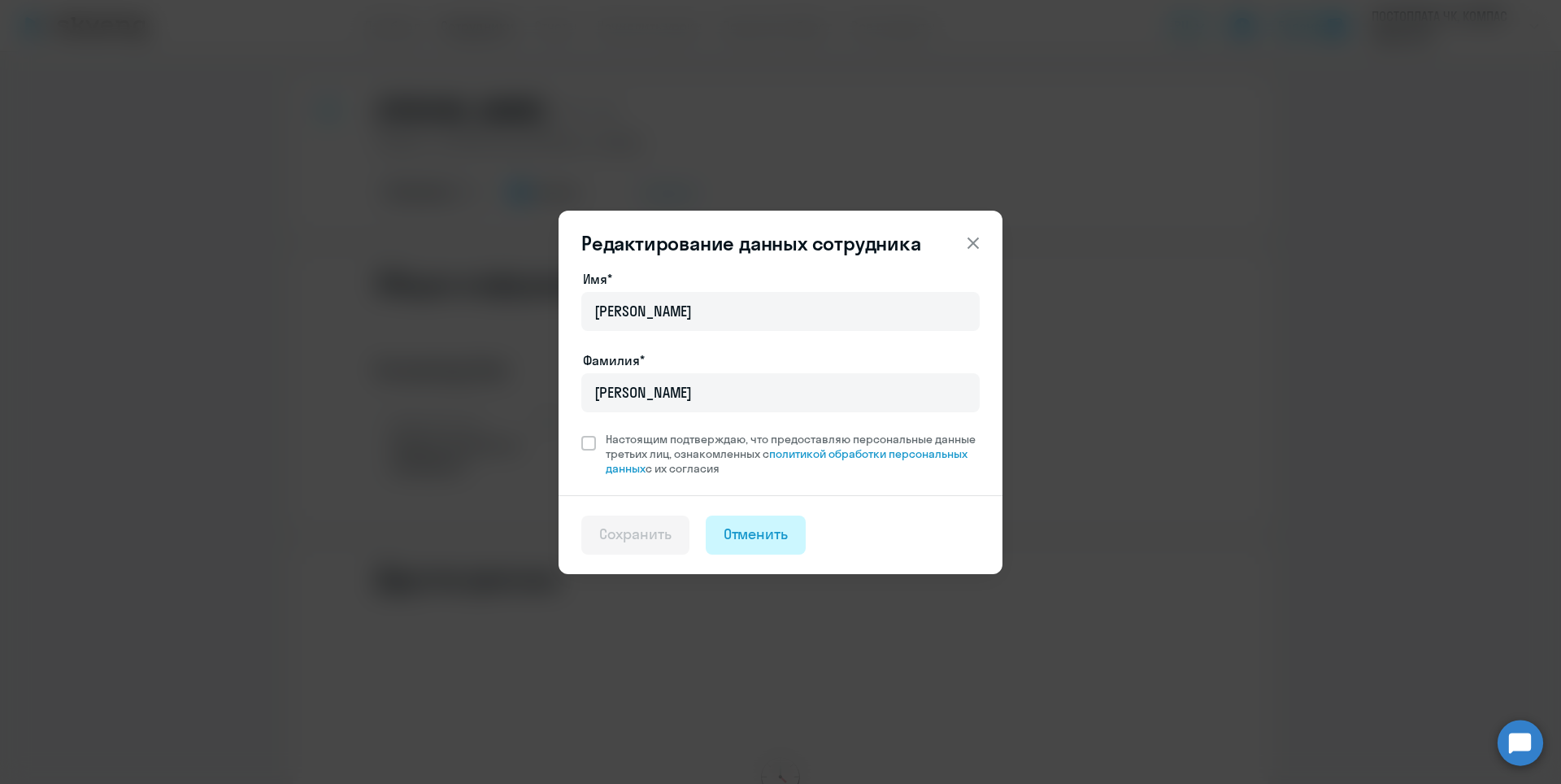
click at [760, 540] on div "Отменить" at bounding box center [756, 534] width 65 height 21
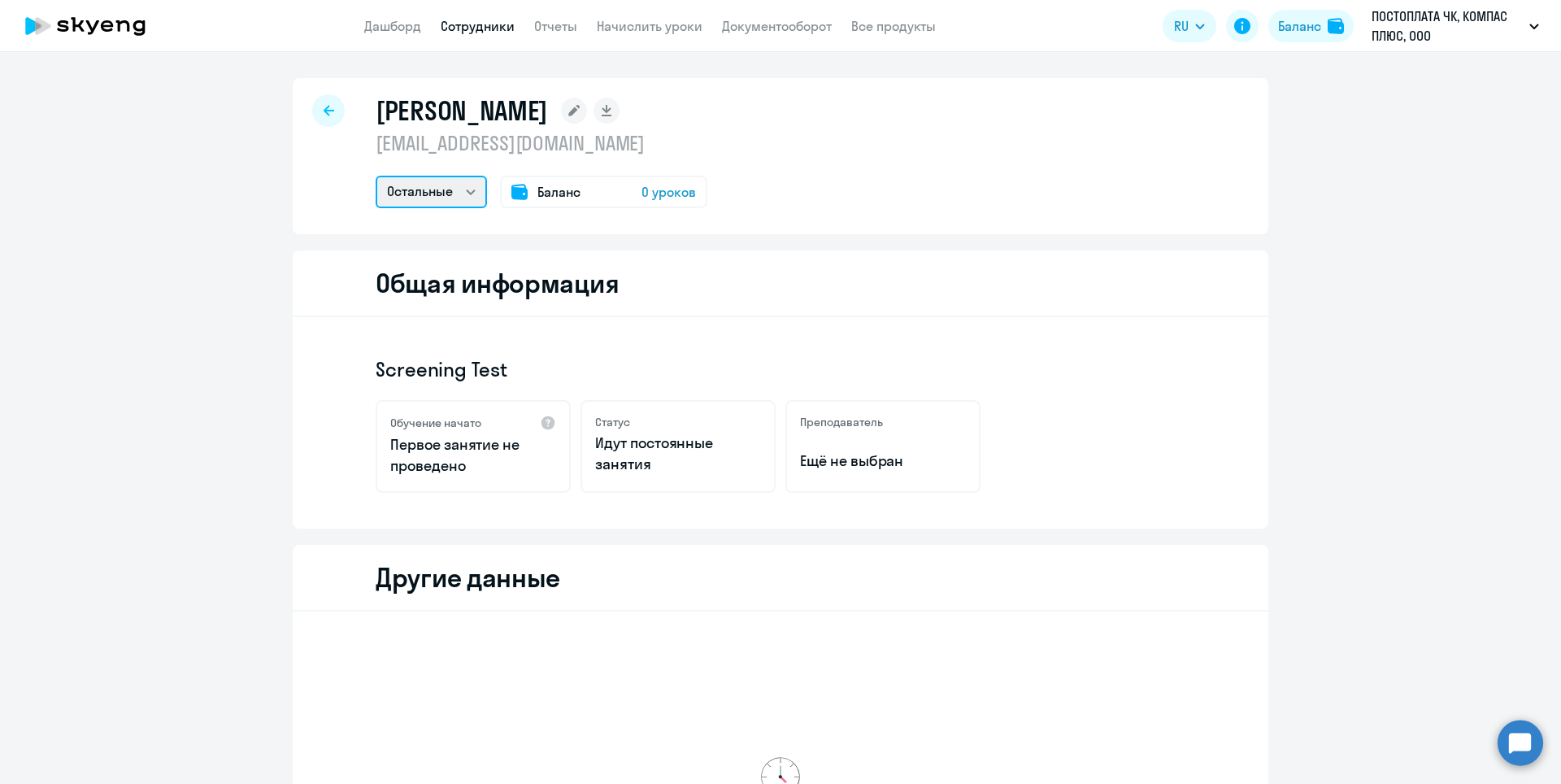
click at [464, 188] on select "Остальные" at bounding box center [431, 192] width 111 height 33
click at [325, 105] on icon at bounding box center [329, 110] width 11 height 11
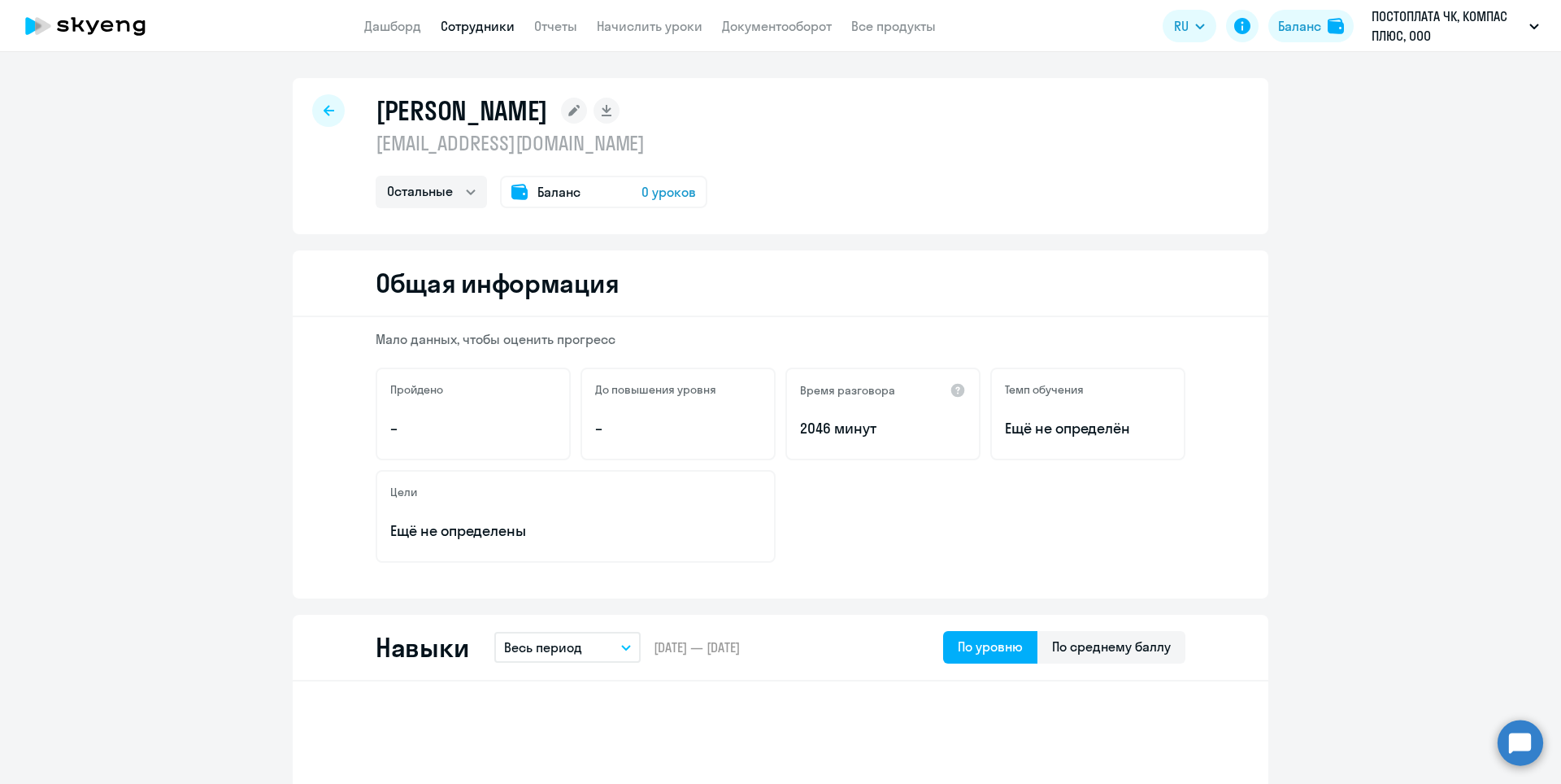
click at [323, 106] on icon at bounding box center [329, 110] width 11 height 11
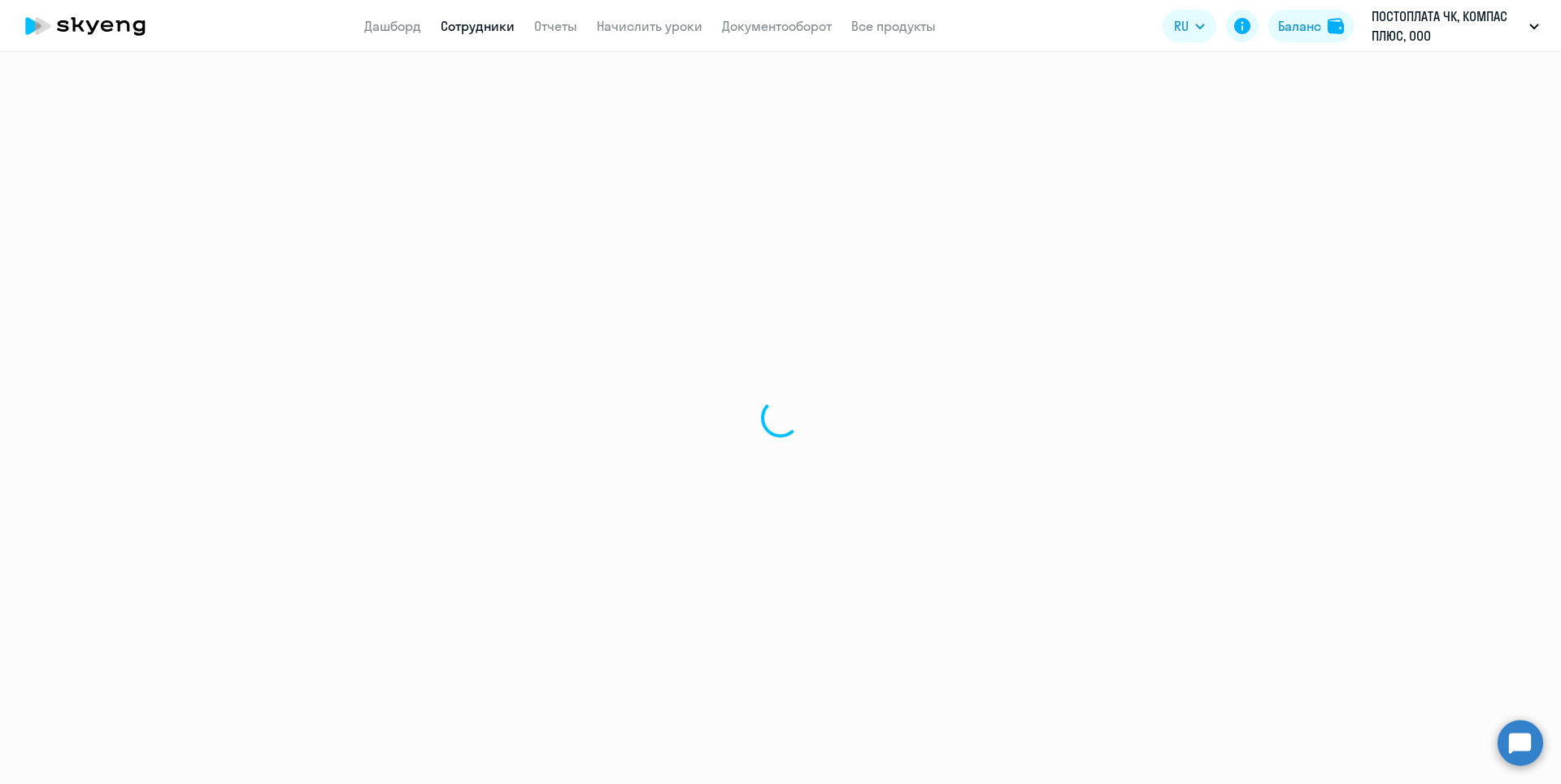
select select "30"
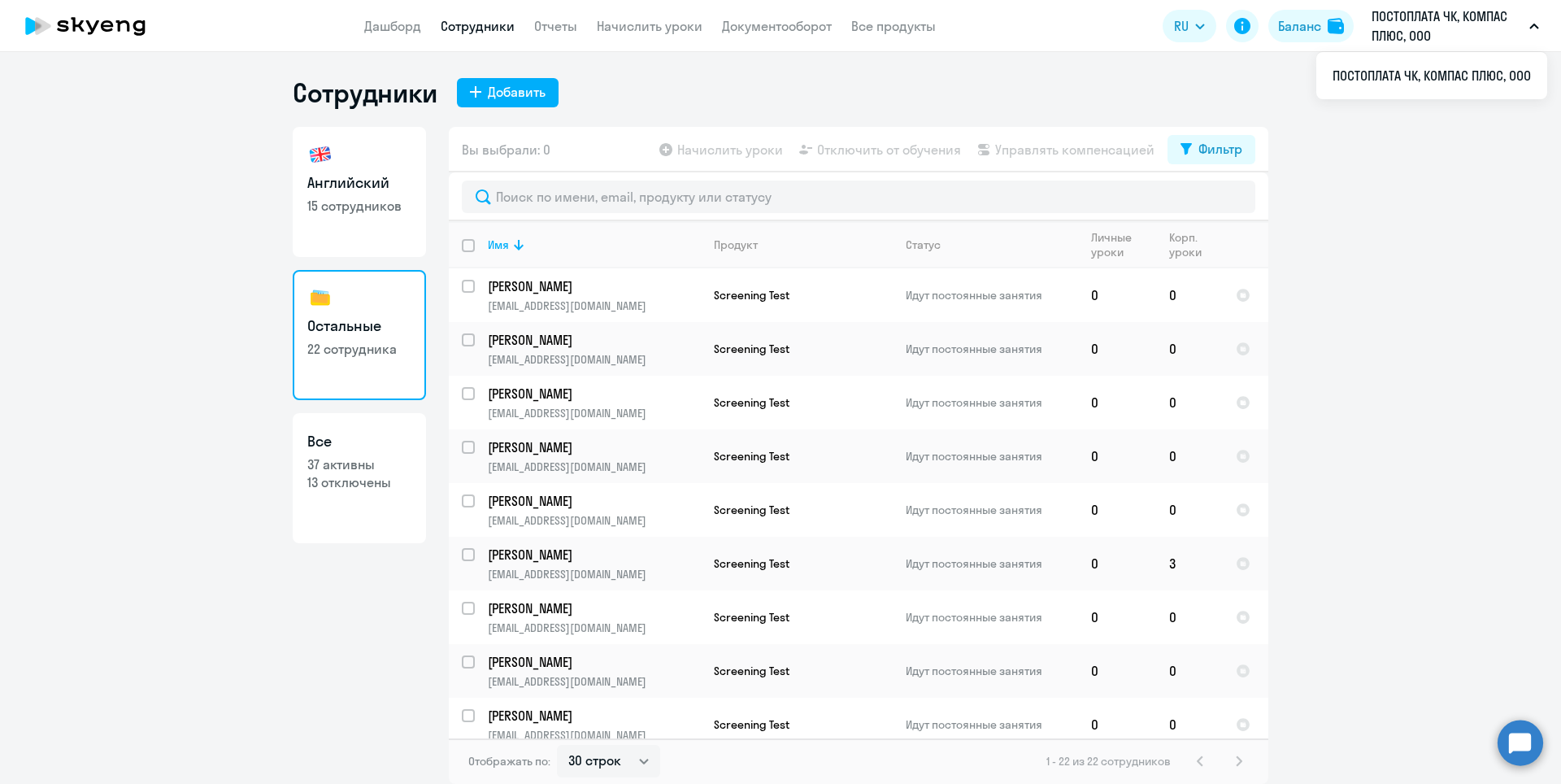
click at [1520, 744] on circle at bounding box center [1520, 742] width 46 height 46
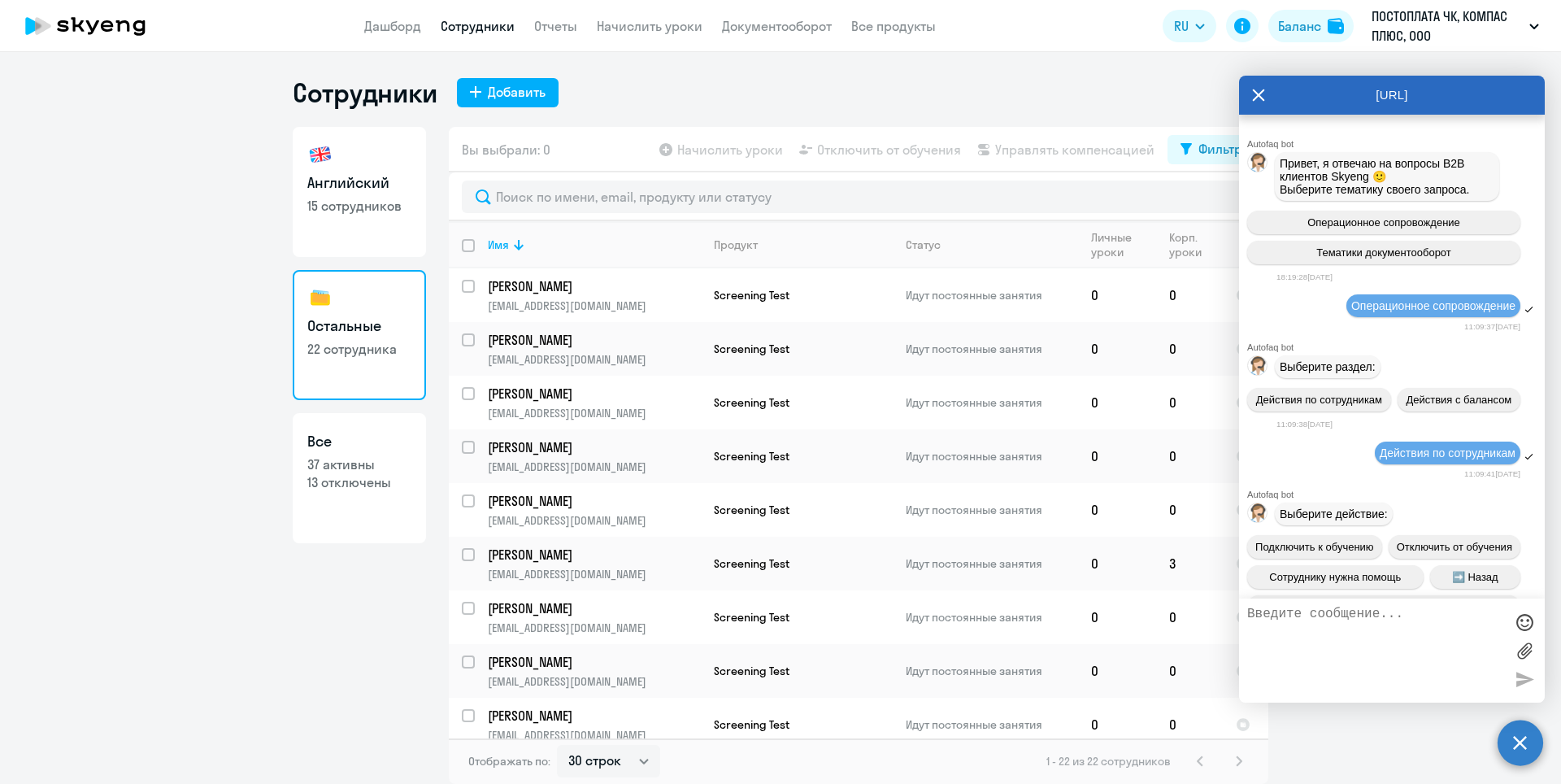
scroll to position [20141, 0]
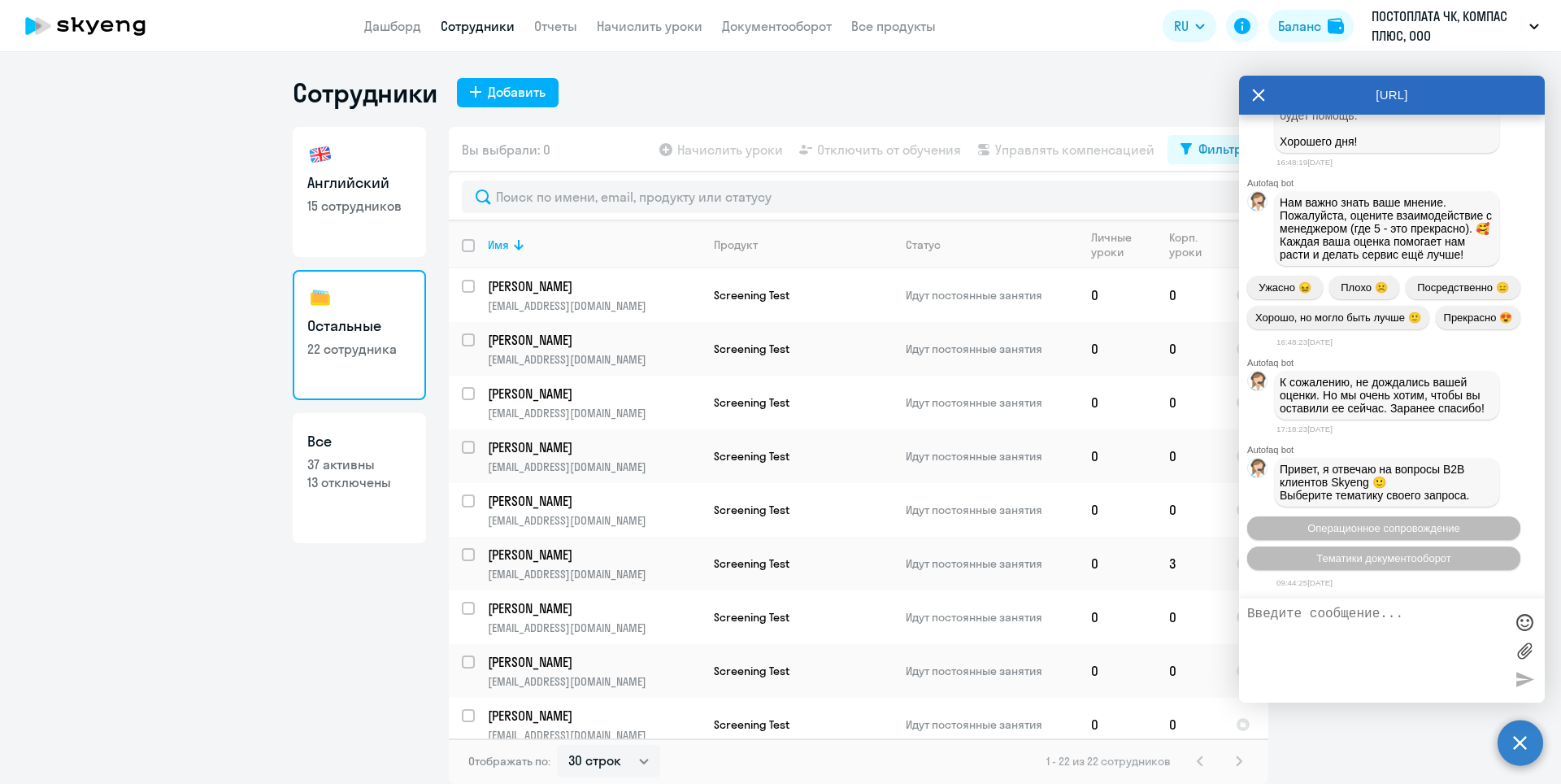
click at [1370, 624] on textarea at bounding box center [1375, 650] width 257 height 87
click at [1433, 646] on textarea "Добрый день! [PERSON_NAME] был зарегистрирован на" at bounding box center [1375, 650] width 257 height 87
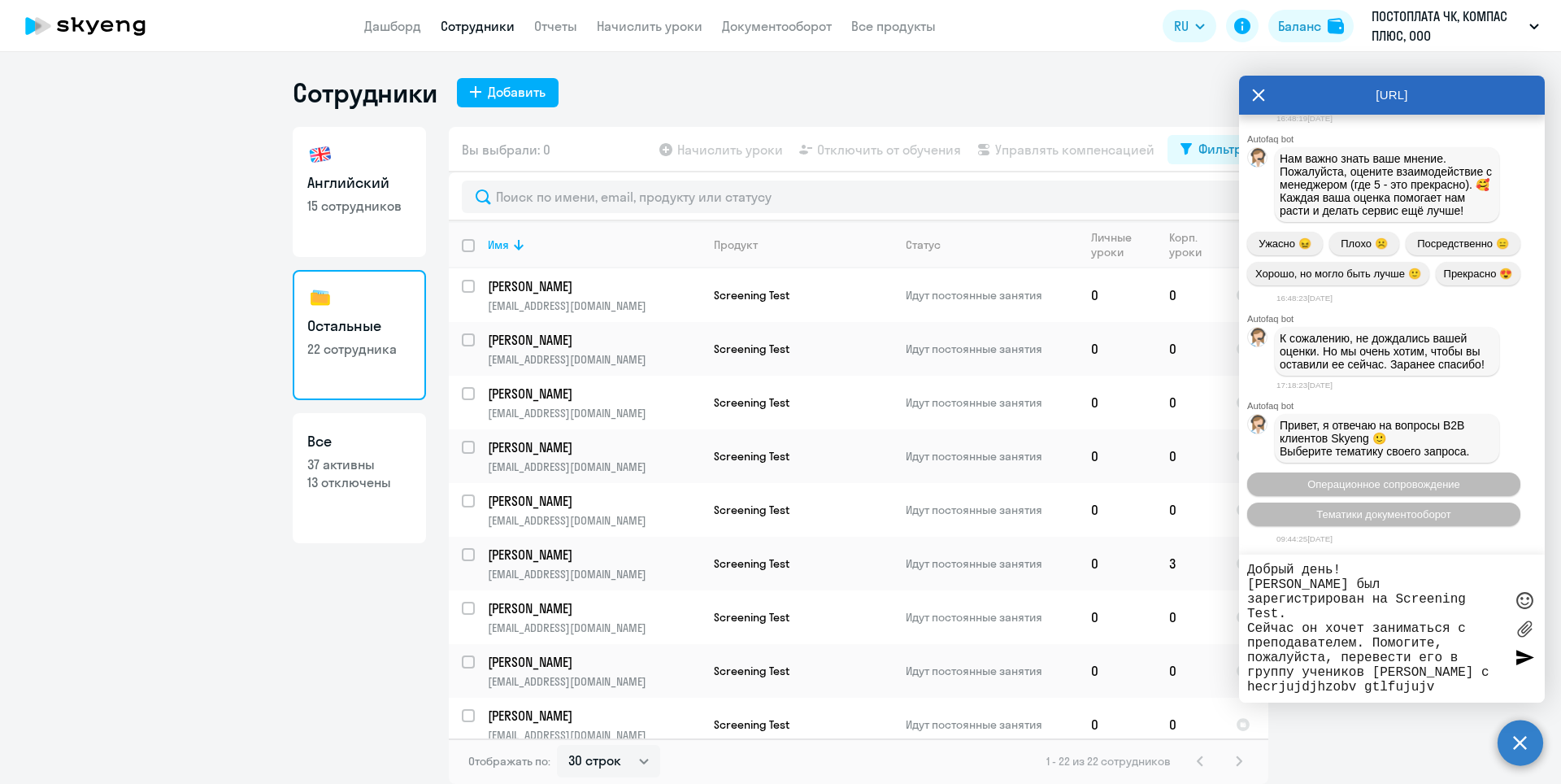
click at [1373, 671] on textarea "Добрый день! [PERSON_NAME] был зарегистрирован на Screening Test. Сейчас он хоч…" at bounding box center [1375, 628] width 257 height 132
type textarea "Добрый день! [PERSON_NAME] был зарегистрирован на Screening Test. Сейчас он хоч…"
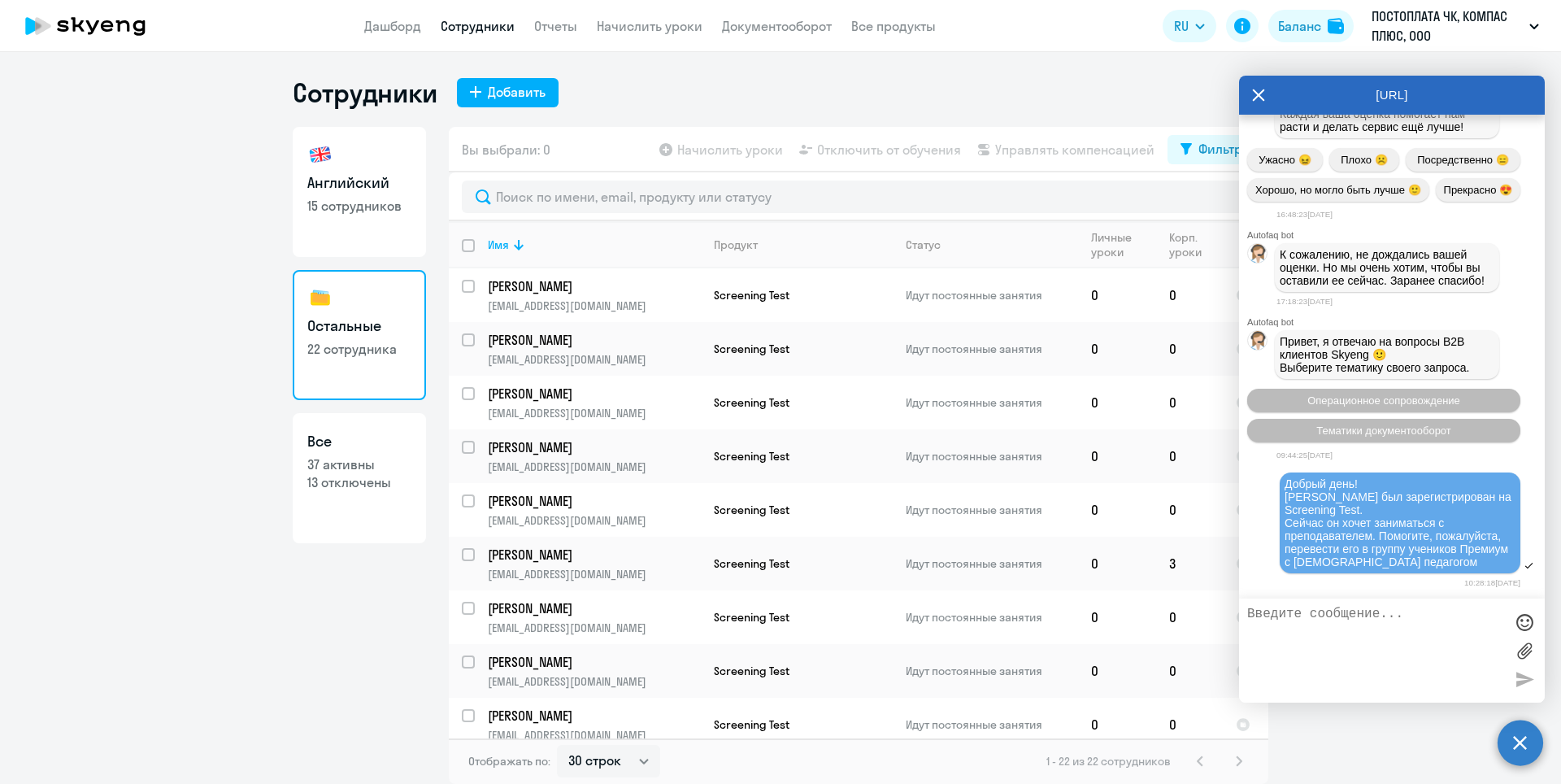
scroll to position [20537, 0]
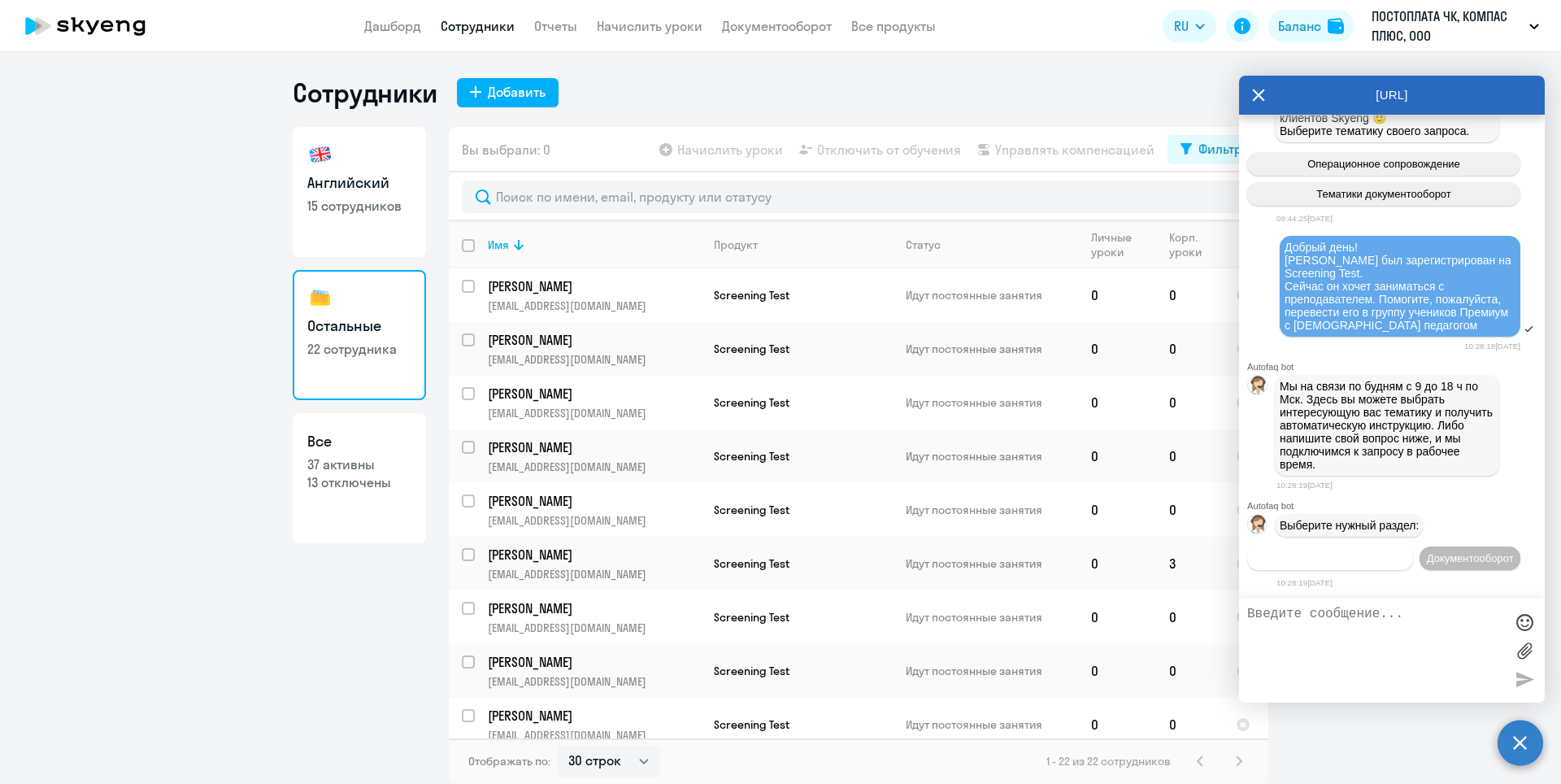
click at [1393, 552] on span "Операционное сопровождение" at bounding box center [1331, 557] width 153 height 12
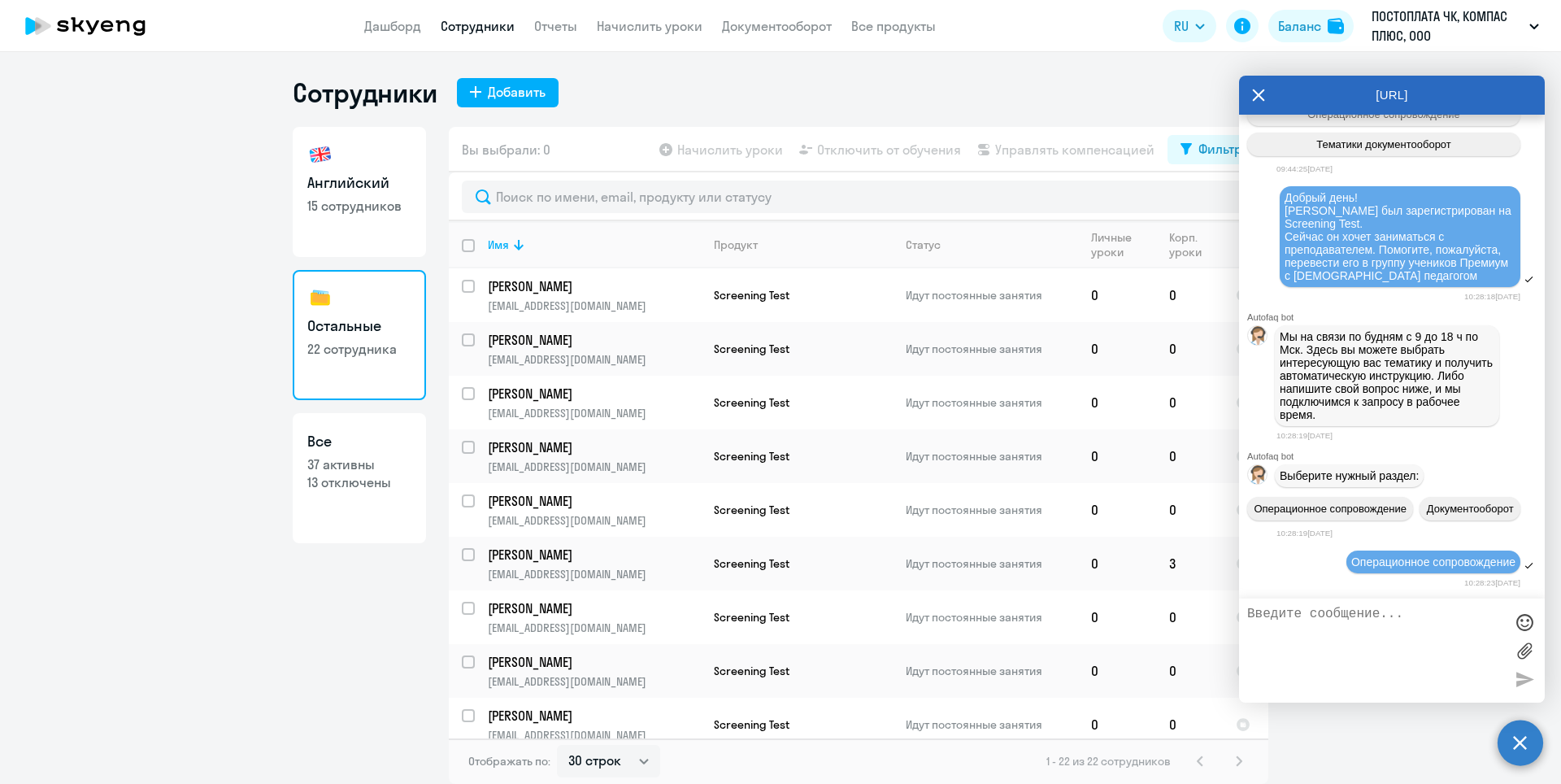
scroll to position [20715, 0]
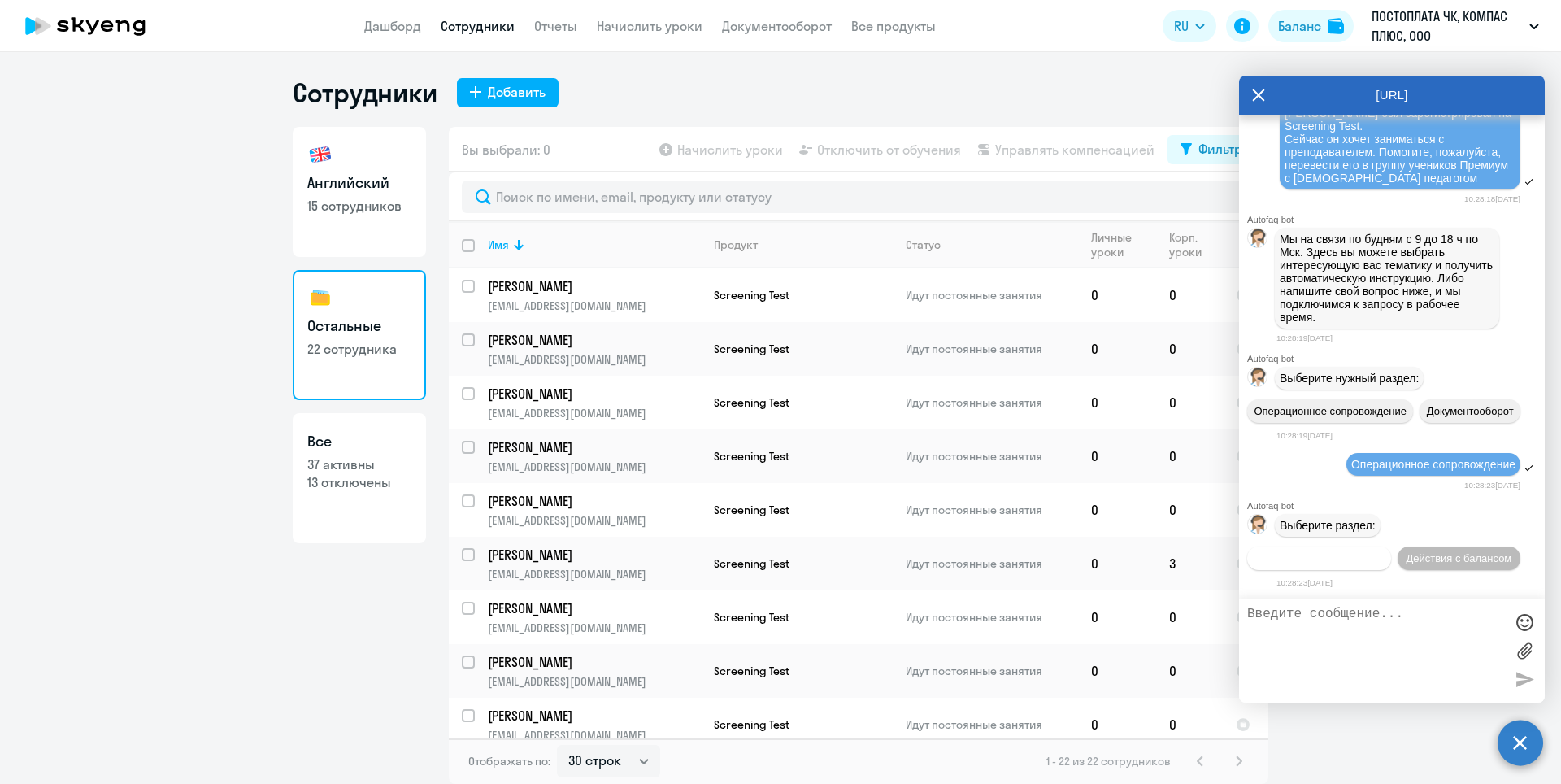
click at [1382, 552] on span "Действия по сотрудникам" at bounding box center [1319, 557] width 126 height 12
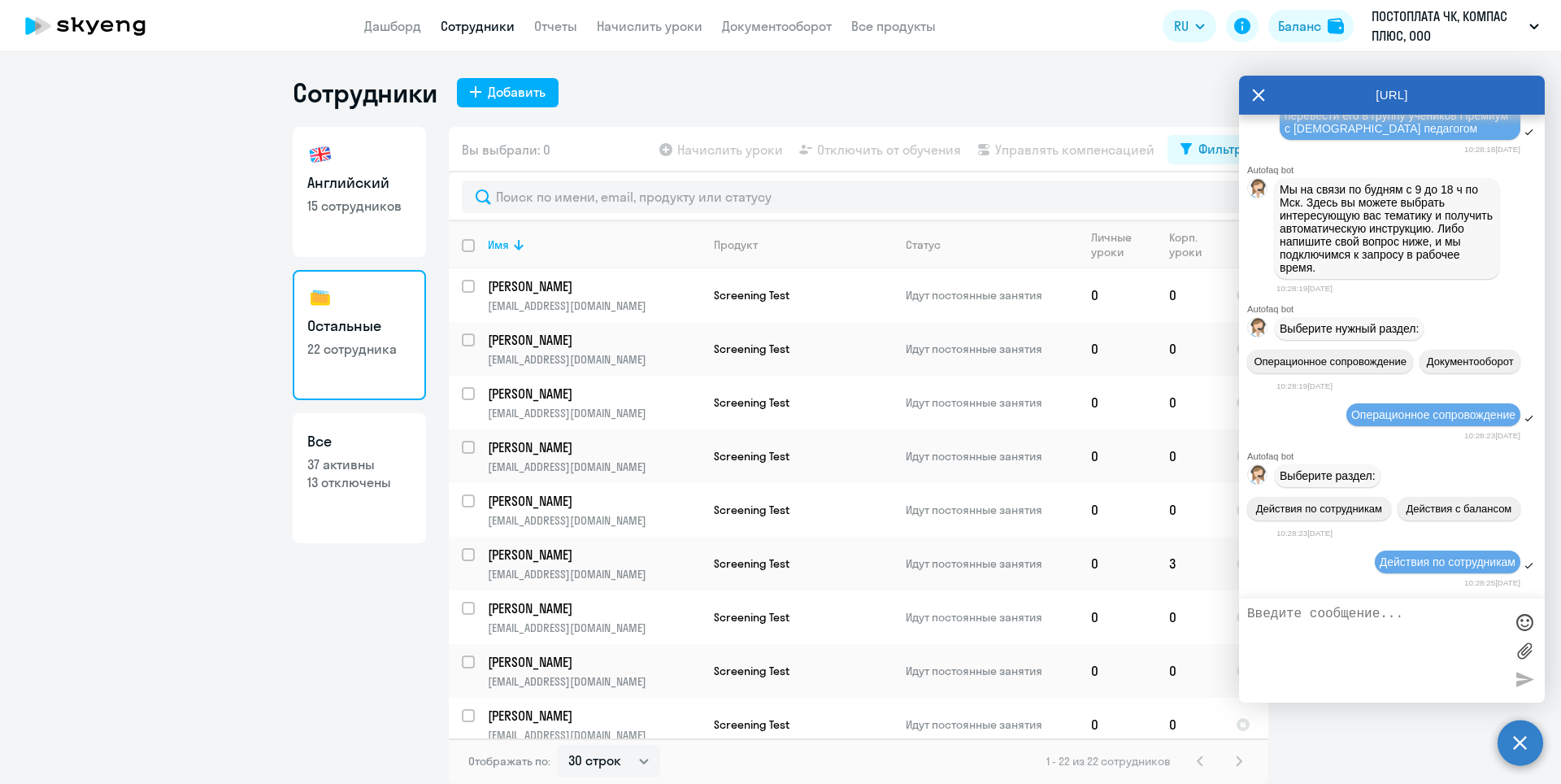
scroll to position [20957, 0]
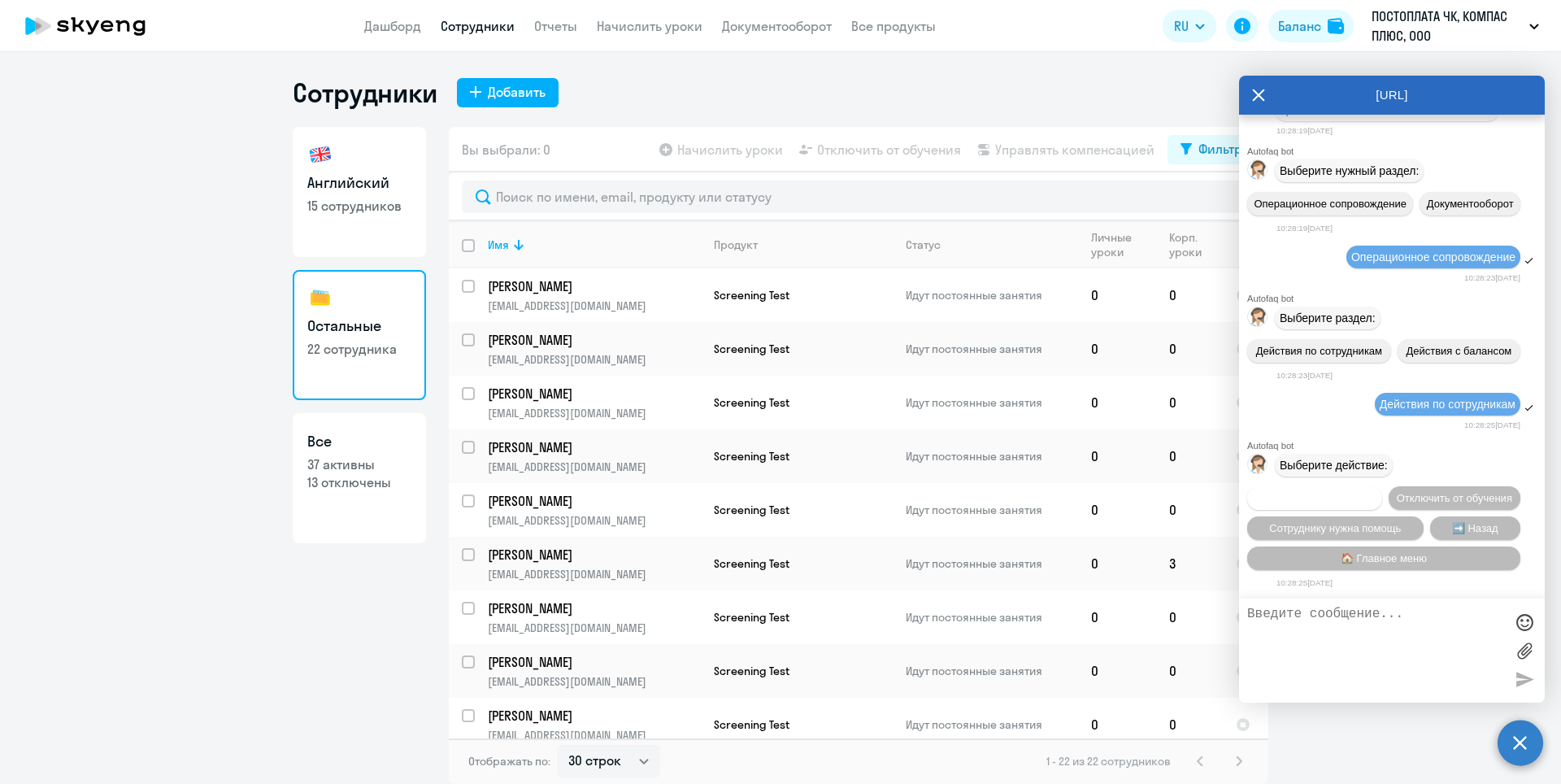
click at [1374, 492] on span "Подключить к обучению" at bounding box center [1314, 497] width 118 height 12
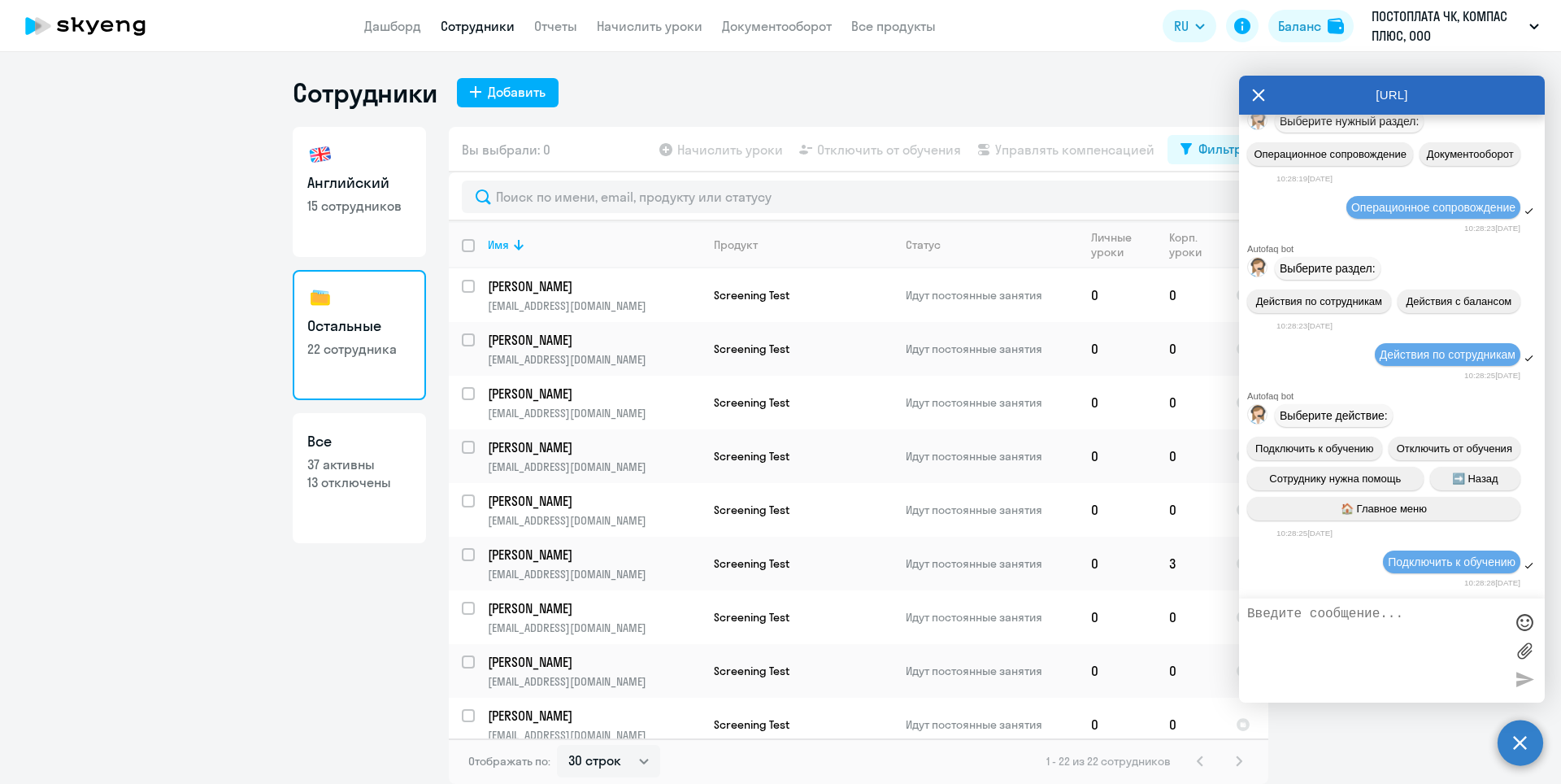
scroll to position [21166, 0]
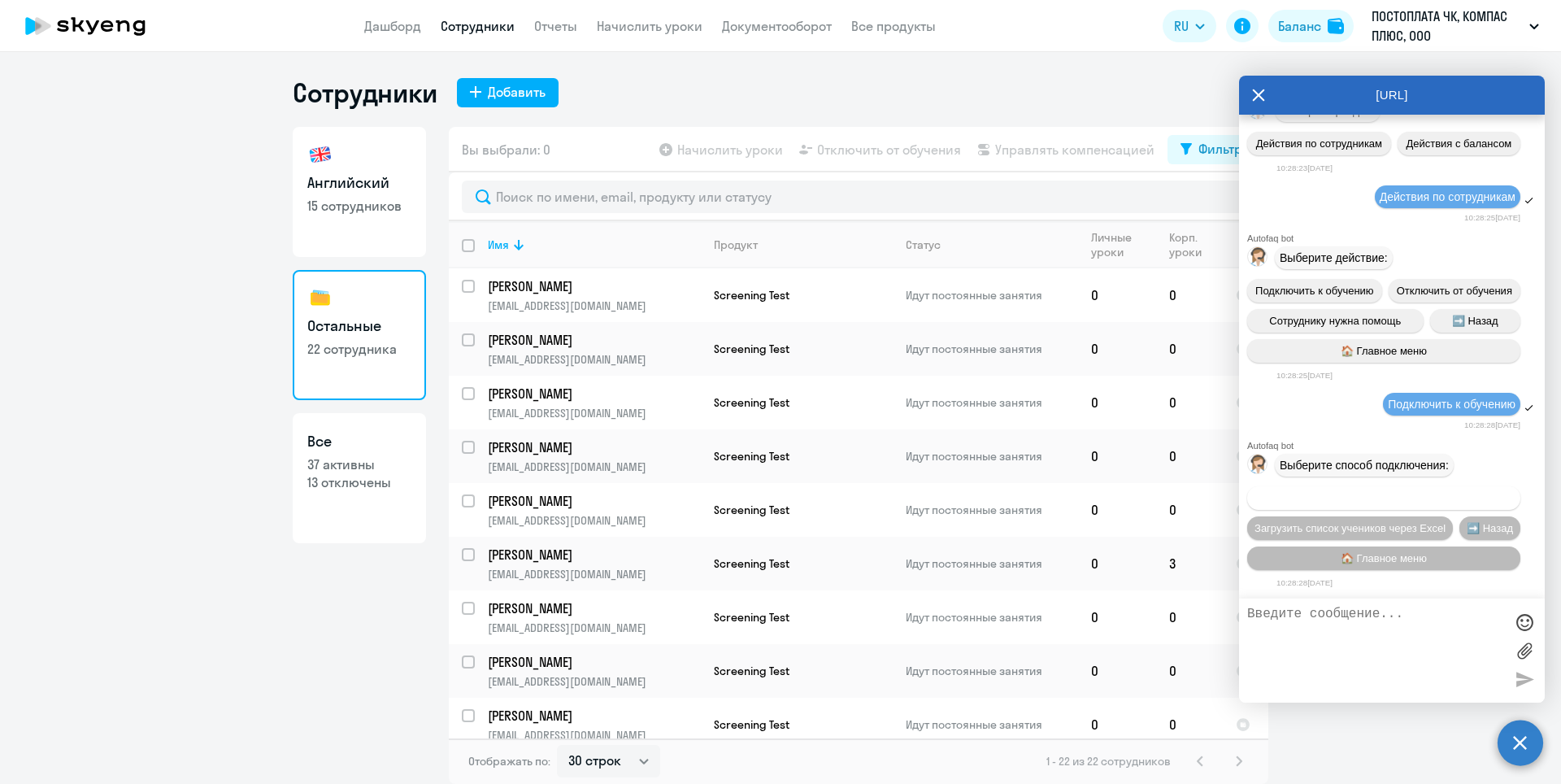
click at [1395, 495] on span "Добавить учеников вручную" at bounding box center [1384, 497] width 138 height 12
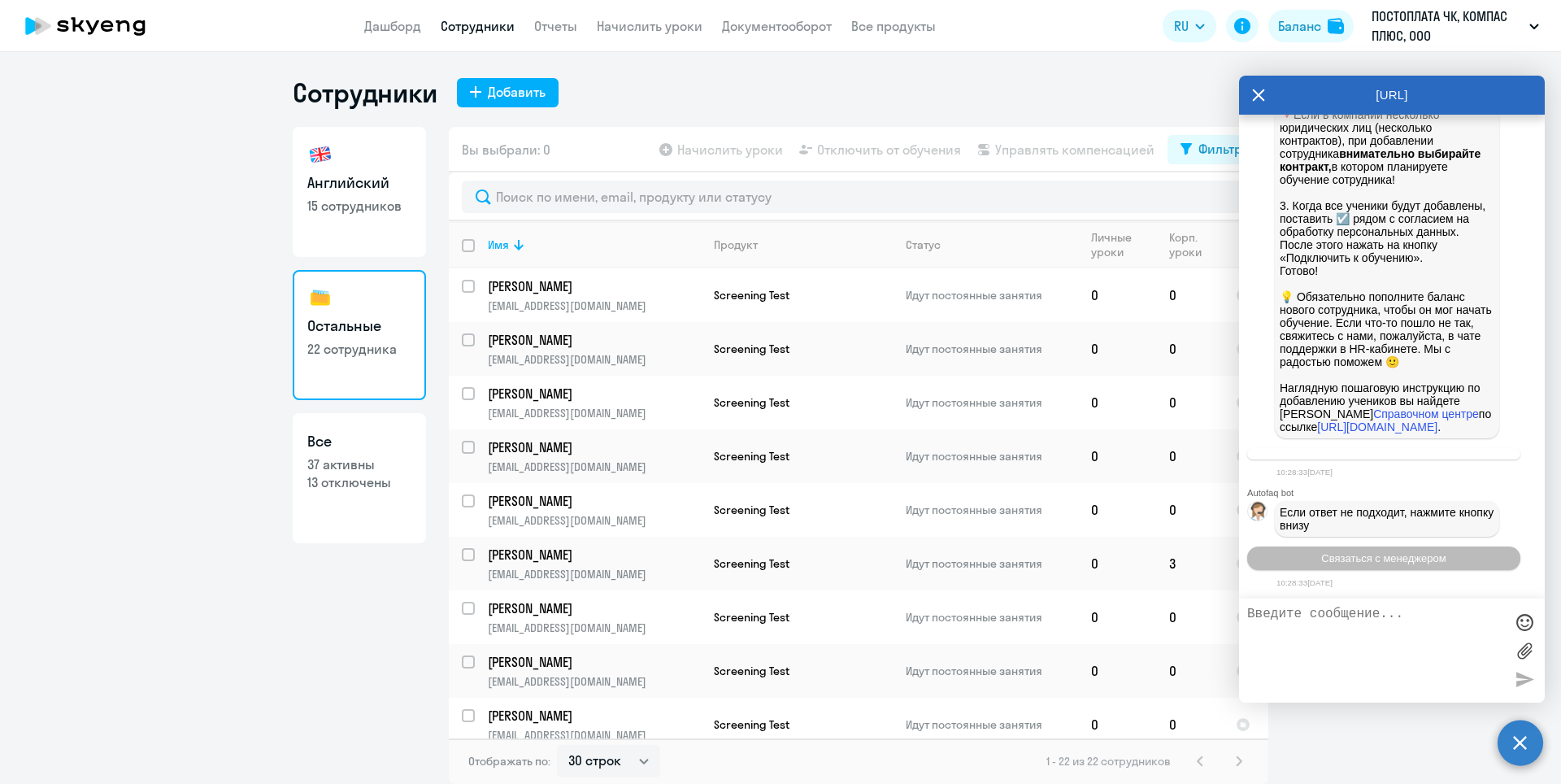
scroll to position [21974, 0]
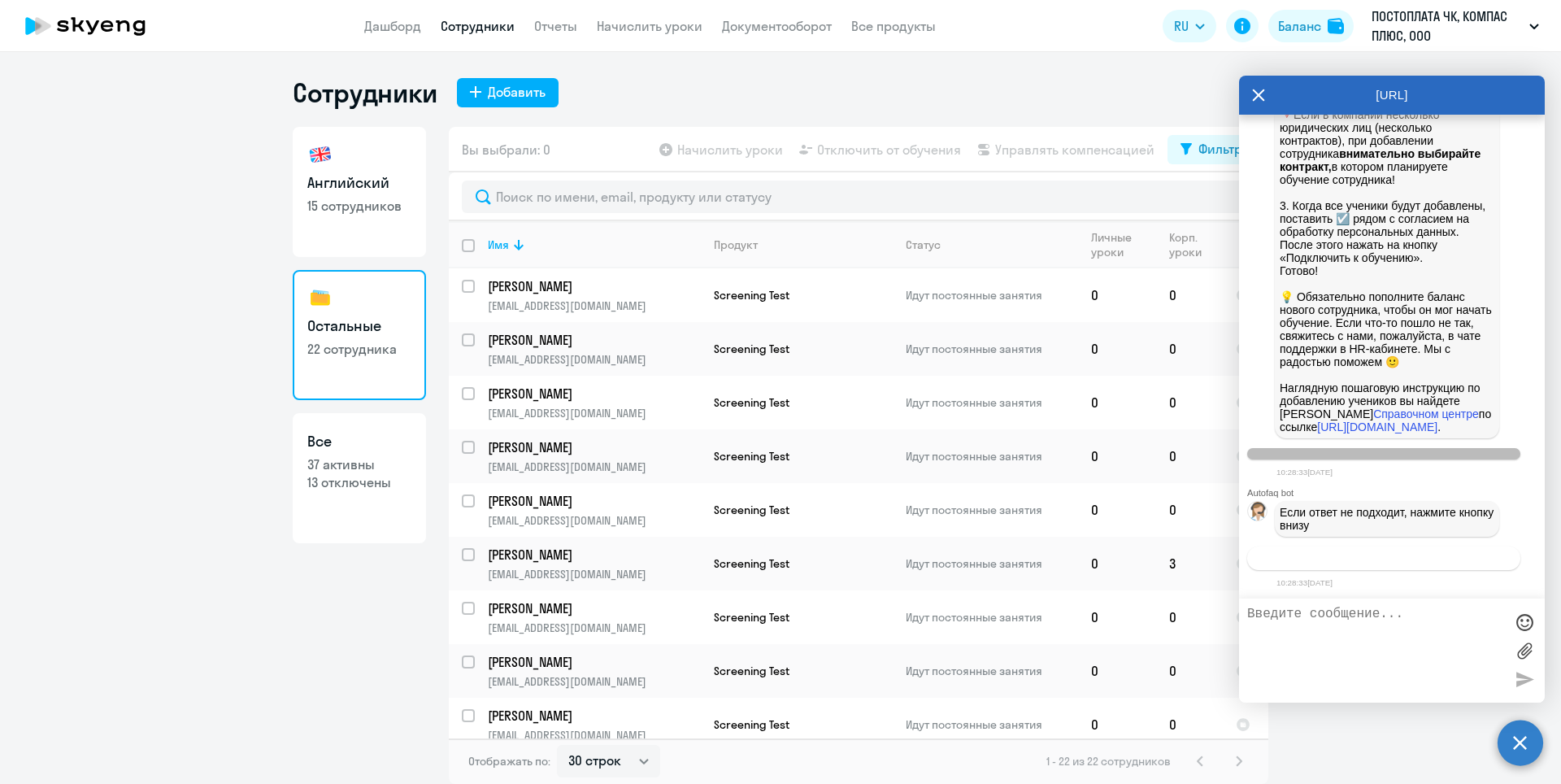
click at [1419, 561] on span "Связаться с менеджером" at bounding box center [1383, 557] width 125 height 12
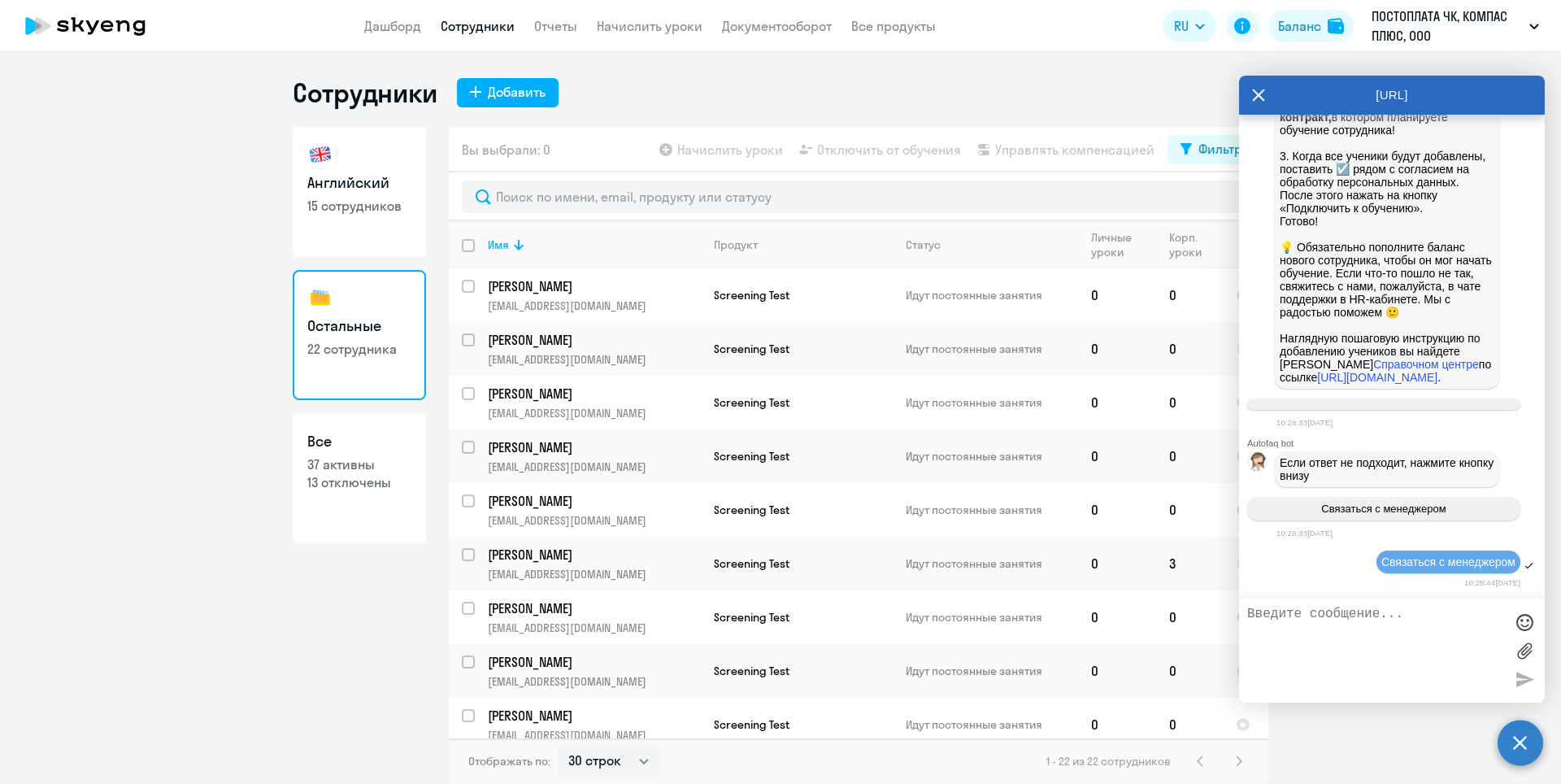
scroll to position [22024, 0]
click at [337, 612] on div "Английский 15 сотрудников Остальные 22 сотрудника Все 37 активны 13 отключены" at bounding box center [359, 454] width 133 height 657
